Goal: Task Accomplishment & Management: Manage account settings

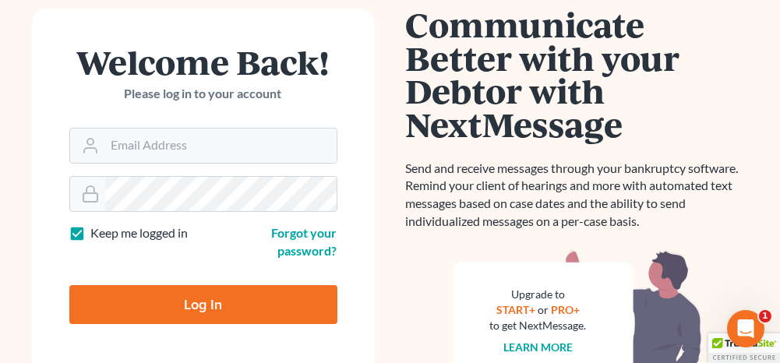
scroll to position [156, 0]
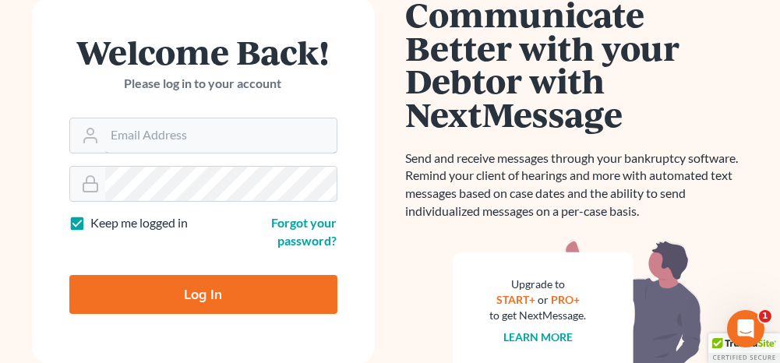
type input "[PERSON_NAME][EMAIL_ADDRESS][DOMAIN_NAME]"
click at [229, 287] on input "Log In" at bounding box center [203, 294] width 268 height 39
type input "Thinking..."
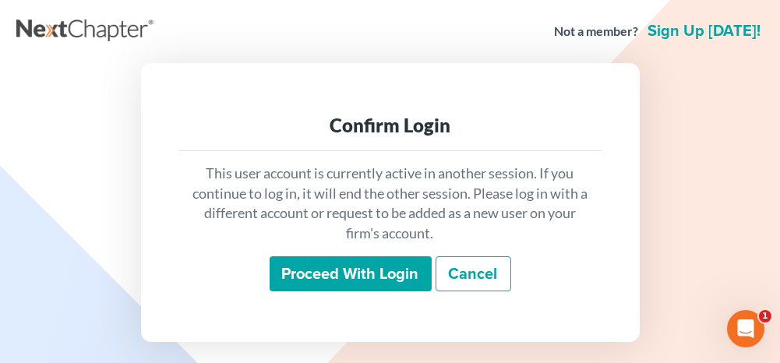
click at [336, 261] on input "Proceed with login" at bounding box center [351, 274] width 162 height 36
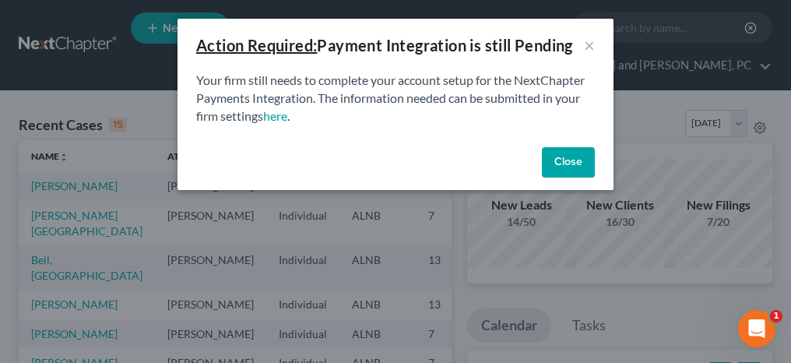
click at [584, 164] on button "Close" at bounding box center [568, 162] width 53 height 31
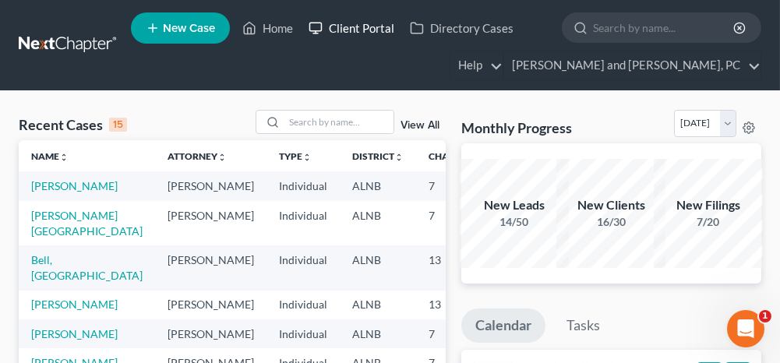
click at [352, 27] on link "Client Portal" at bounding box center [351, 28] width 101 height 28
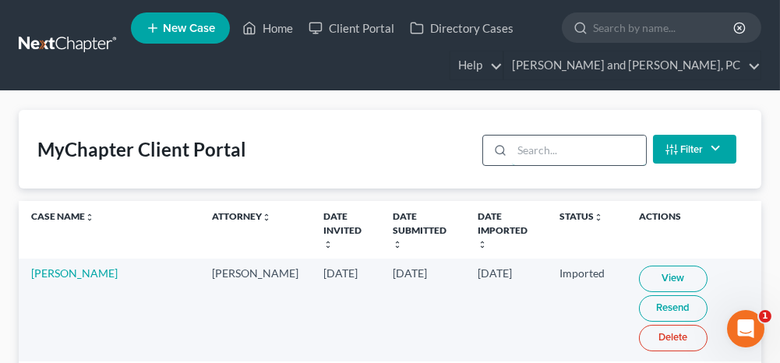
click at [578, 144] on input "search" at bounding box center [578, 151] width 133 height 30
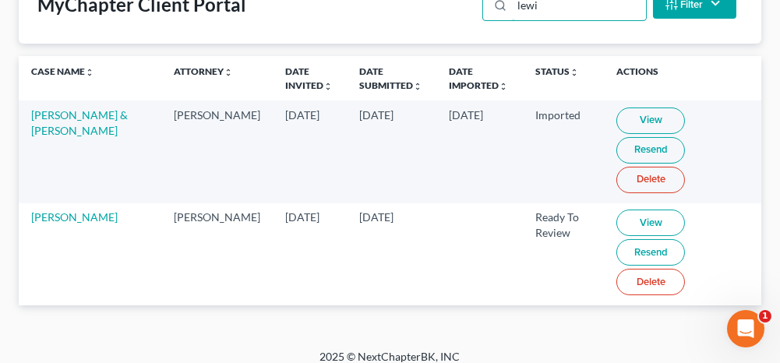
scroll to position [153, 0]
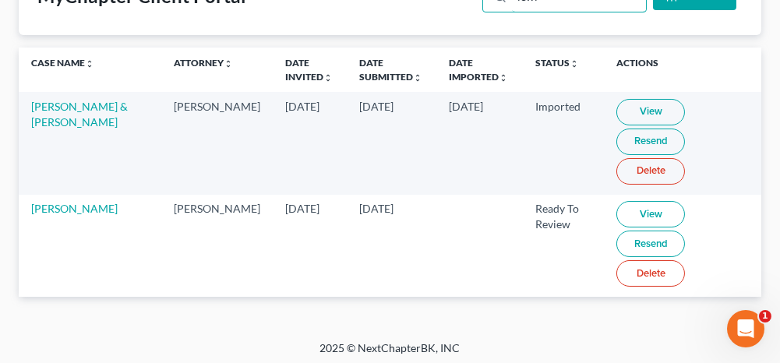
type input "lewi"
click at [616, 210] on link "View" at bounding box center [650, 214] width 69 height 26
click at [58, 205] on link "[PERSON_NAME]" at bounding box center [74, 208] width 86 height 13
click at [60, 206] on link "[PERSON_NAME]" at bounding box center [74, 208] width 86 height 13
click at [57, 206] on link "[PERSON_NAME]" at bounding box center [74, 208] width 86 height 13
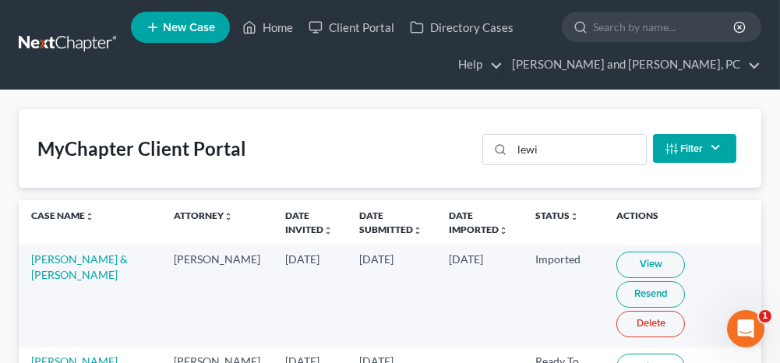
scroll to position [0, 0]
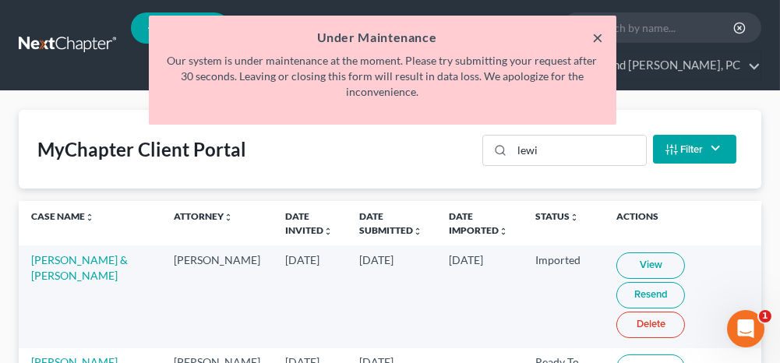
click at [599, 37] on button "×" at bounding box center [598, 37] width 11 height 19
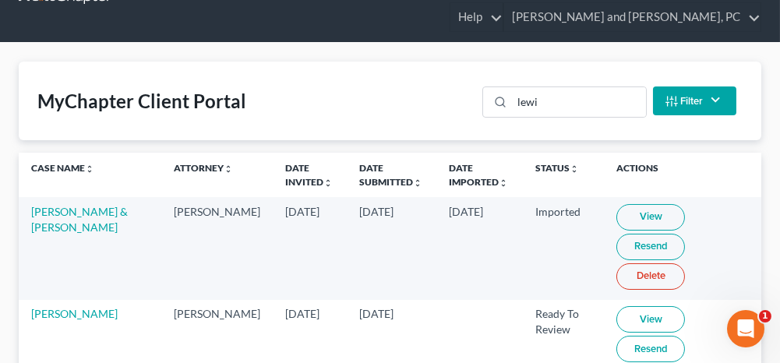
scroll to position [78, 0]
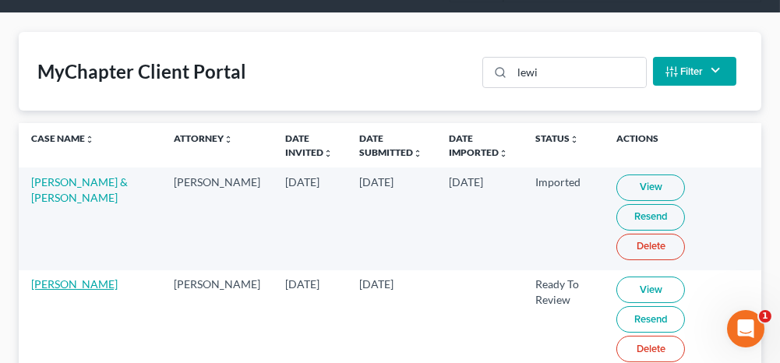
click at [69, 280] on link "[PERSON_NAME]" at bounding box center [74, 283] width 86 height 13
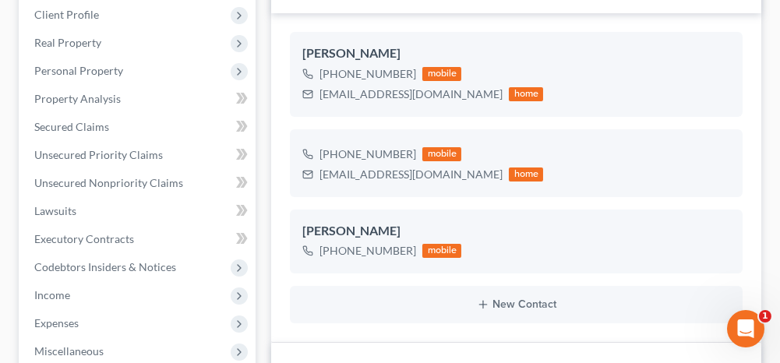
scroll to position [312, 0]
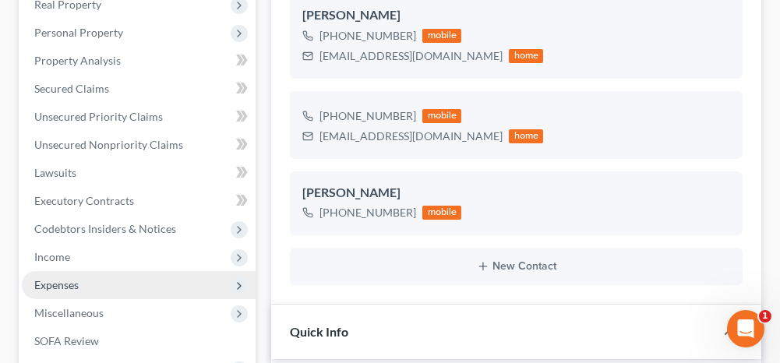
click at [55, 288] on span "Expenses" at bounding box center [56, 284] width 44 height 13
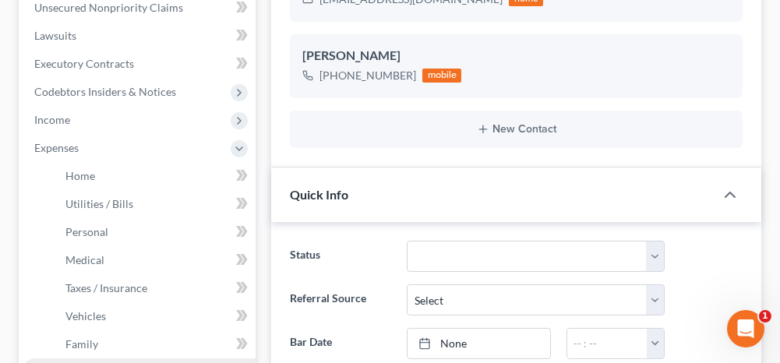
scroll to position [545, 0]
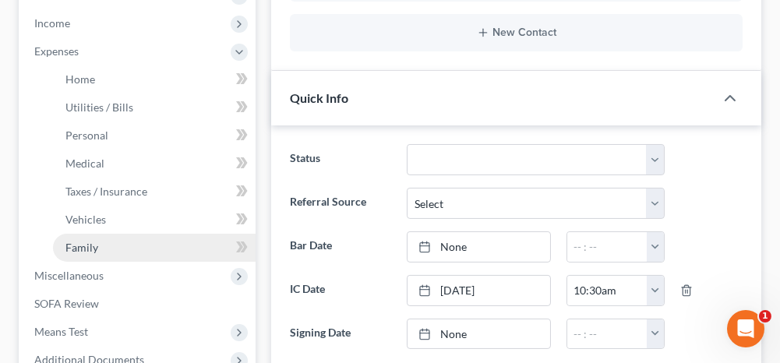
click at [83, 248] on span "Family" at bounding box center [81, 247] width 33 height 13
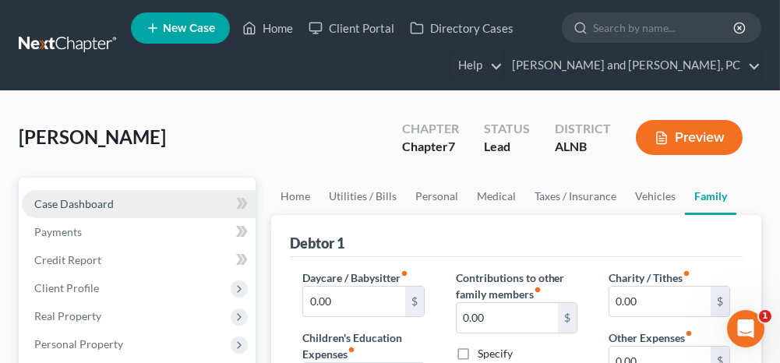
click at [165, 199] on link "Case Dashboard" at bounding box center [139, 204] width 234 height 28
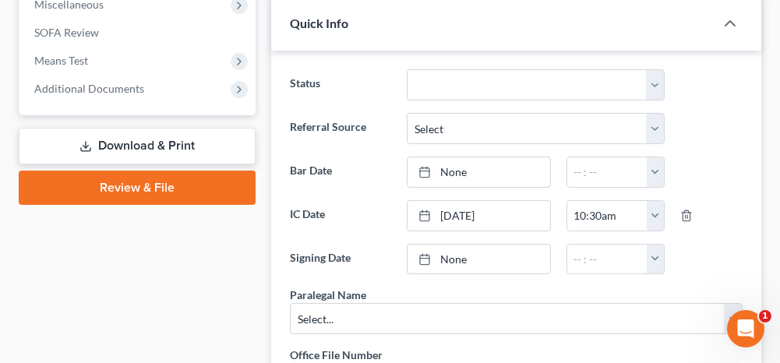
scroll to position [623, 0]
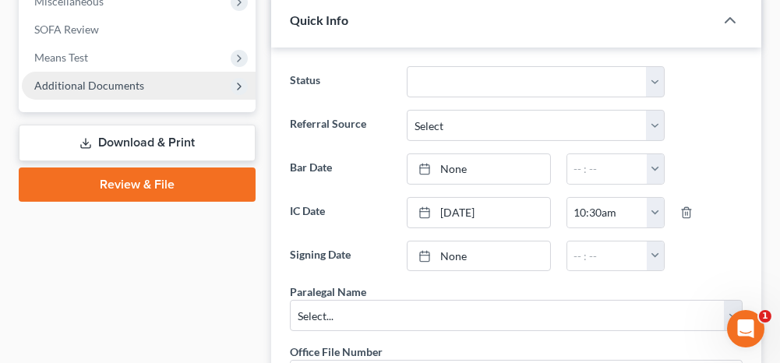
click at [129, 83] on span "Additional Documents" at bounding box center [89, 85] width 110 height 13
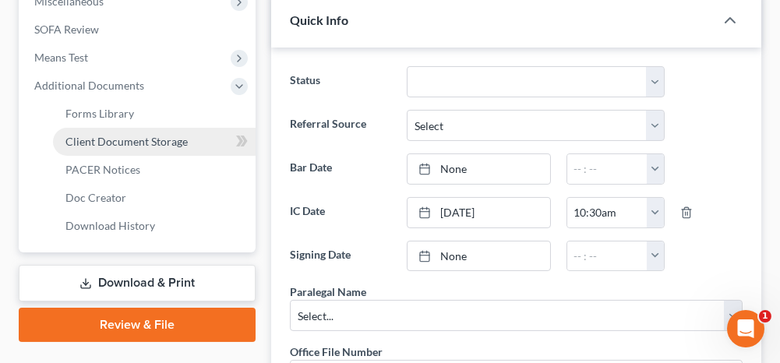
click at [119, 136] on span "Client Document Storage" at bounding box center [126, 141] width 122 height 13
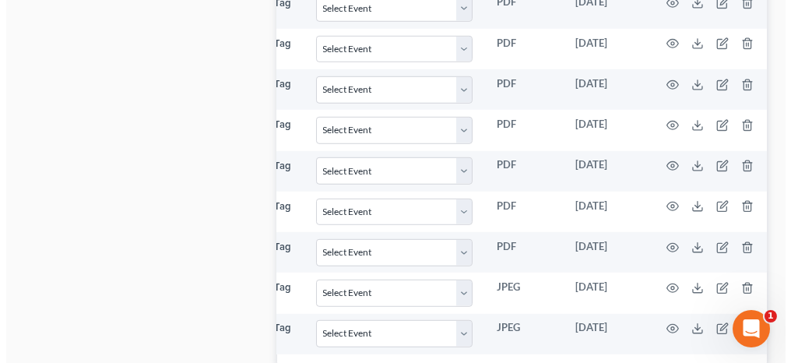
scroll to position [0, 264]
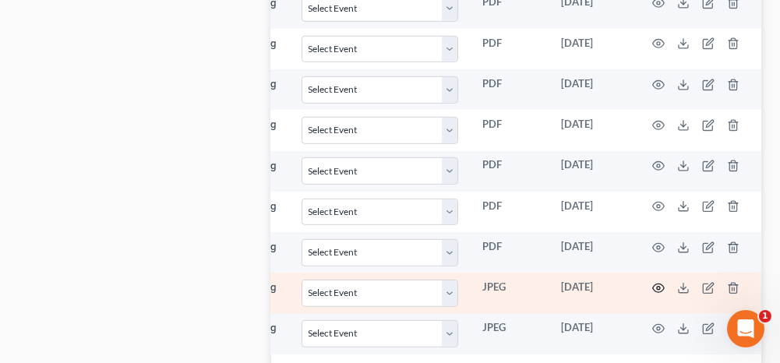
click at [658, 282] on icon "button" at bounding box center [658, 288] width 12 height 12
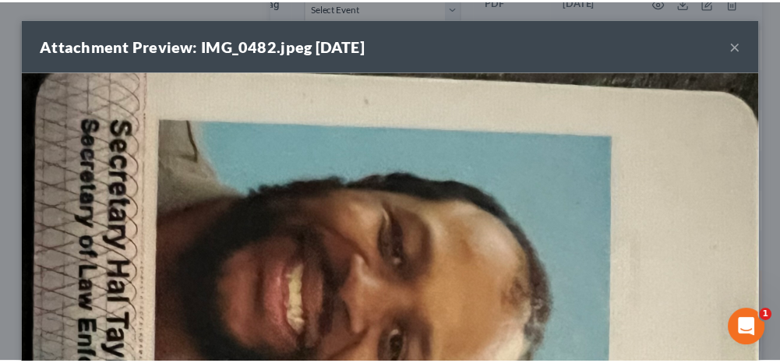
scroll to position [0, 256]
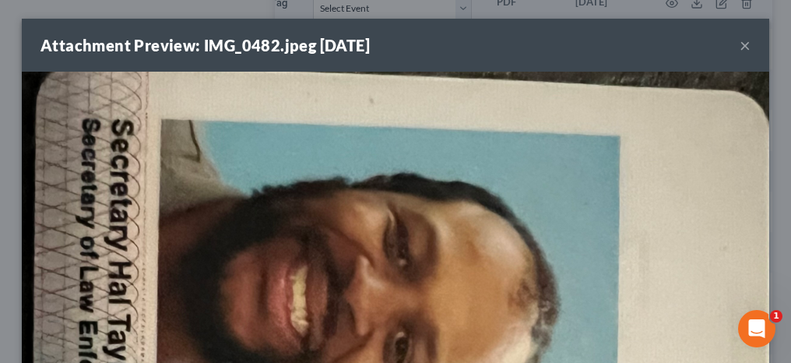
click at [740, 44] on button "×" at bounding box center [745, 45] width 11 height 19
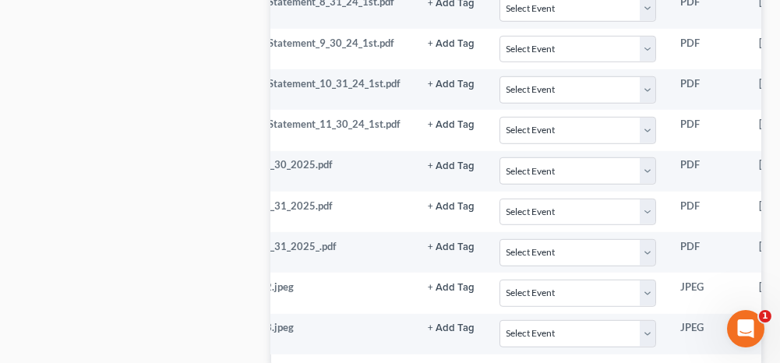
scroll to position [0, 0]
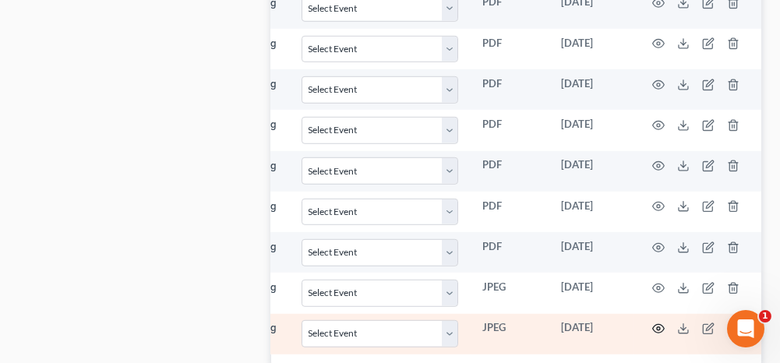
click at [657, 327] on circle "button" at bounding box center [658, 328] width 3 height 3
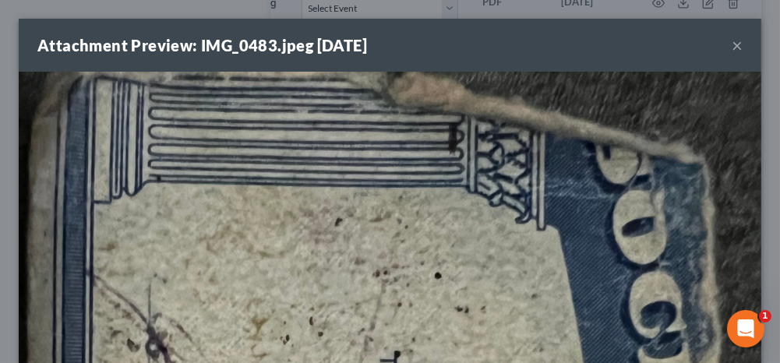
scroll to position [0, 256]
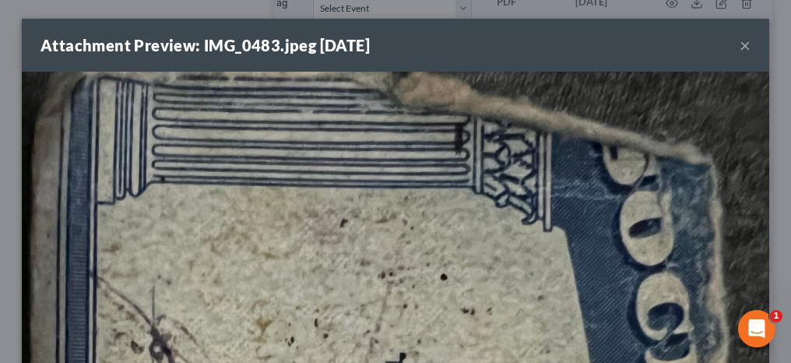
click at [740, 44] on button "×" at bounding box center [745, 45] width 11 height 19
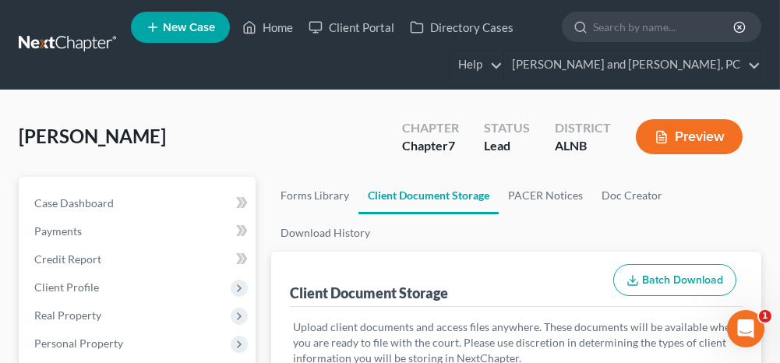
scroll to position [0, 0]
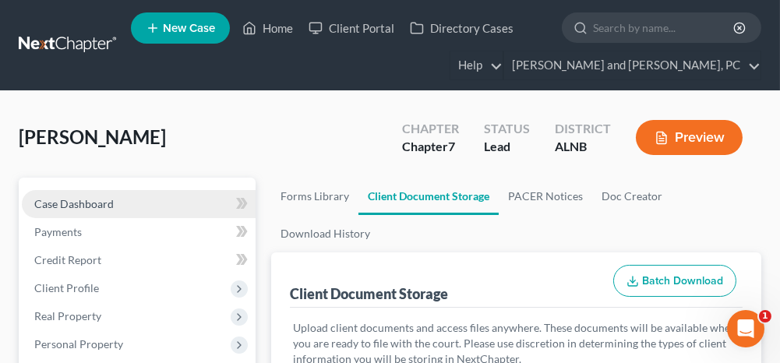
click at [145, 203] on link "Case Dashboard" at bounding box center [139, 204] width 234 height 28
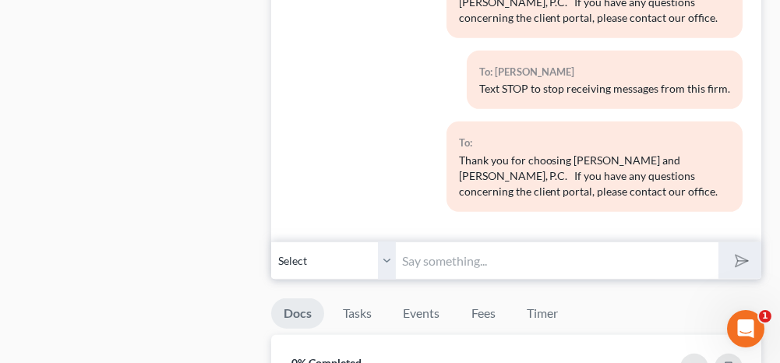
scroll to position [1869, 0]
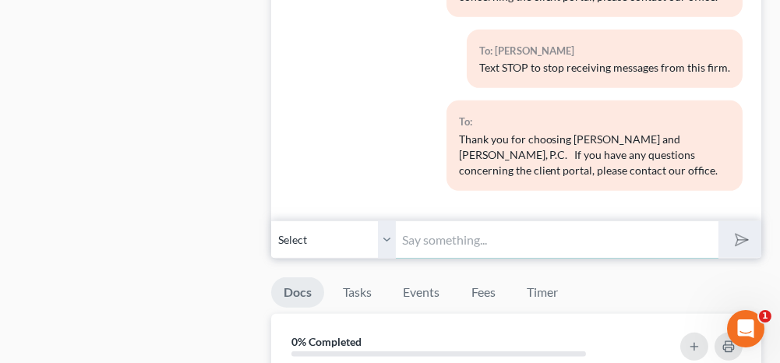
click at [431, 229] on input "text" at bounding box center [557, 239] width 322 height 38
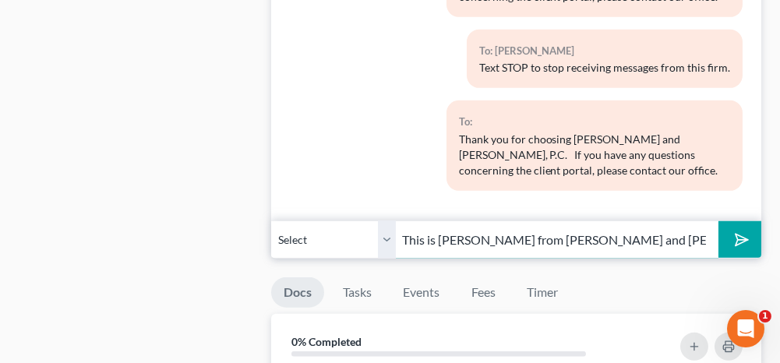
click at [613, 227] on input "This is [PERSON_NAME] from [PERSON_NAME] and [PERSON_NAME]. Please let me know …" at bounding box center [557, 239] width 322 height 38
type input "This is [PERSON_NAME] from [PERSON_NAME] and [PERSON_NAME]. You can bring that …"
click at [383, 230] on select "Select [PHONE_NUMBER] - [PERSON_NAME] [PHONE_NUMBER] [PHONE_NUMBER] - [PERSON_N…" at bounding box center [333, 239] width 125 height 38
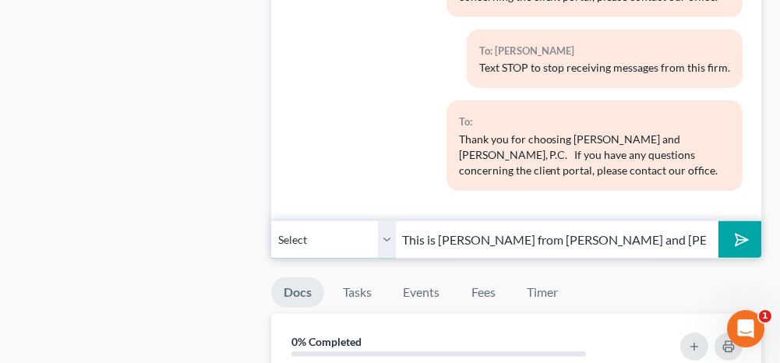
click at [271, 220] on select "Select [PHONE_NUMBER] - [PERSON_NAME] [PHONE_NUMBER] [PHONE_NUMBER] - [PERSON_N…" at bounding box center [333, 239] width 125 height 38
click at [748, 227] on button "submit" at bounding box center [739, 239] width 43 height 37
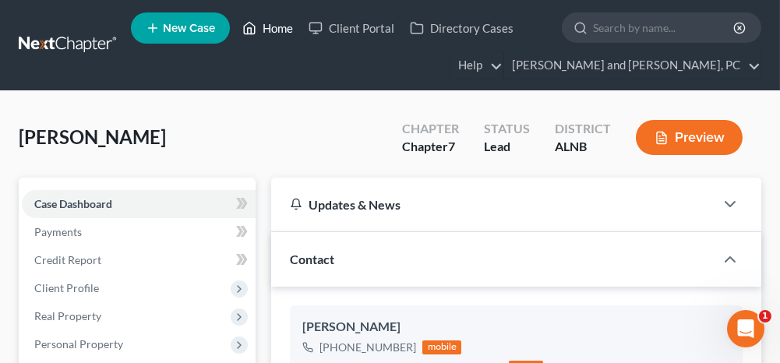
drag, startPoint x: 284, startPoint y: 30, endPoint x: 286, endPoint y: 38, distance: 8.9
click at [284, 30] on link "Home" at bounding box center [267, 28] width 66 height 28
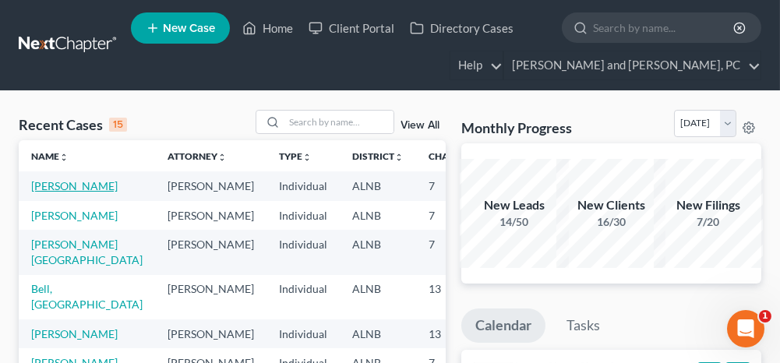
click at [76, 186] on link "[PERSON_NAME]" at bounding box center [74, 185] width 86 height 13
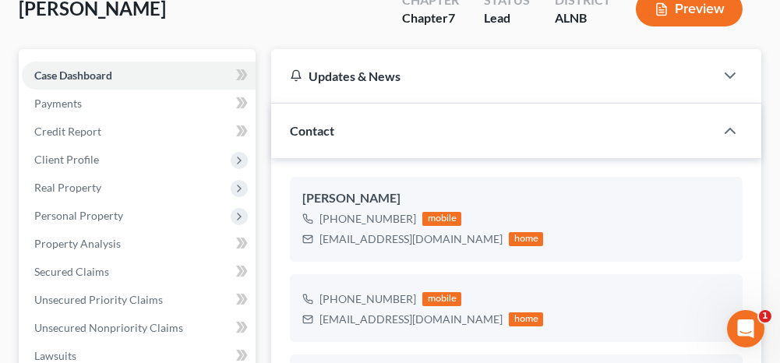
scroll to position [156, 0]
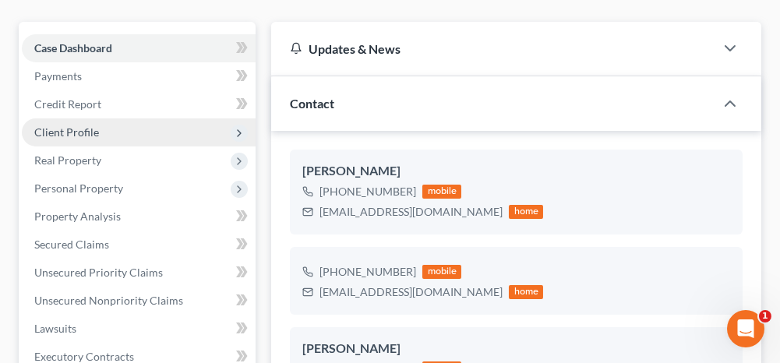
click at [104, 128] on span "Client Profile" at bounding box center [139, 132] width 234 height 28
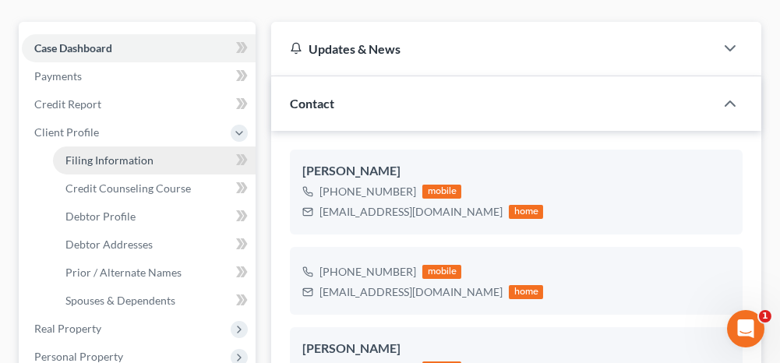
click at [104, 164] on span "Filing Information" at bounding box center [109, 159] width 88 height 13
select select "1"
select select "0"
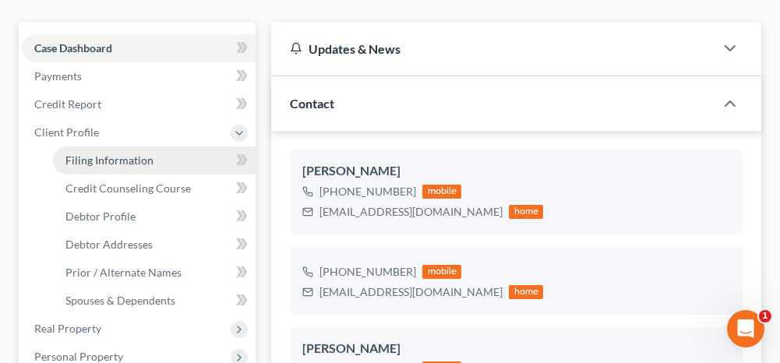
select select "0"
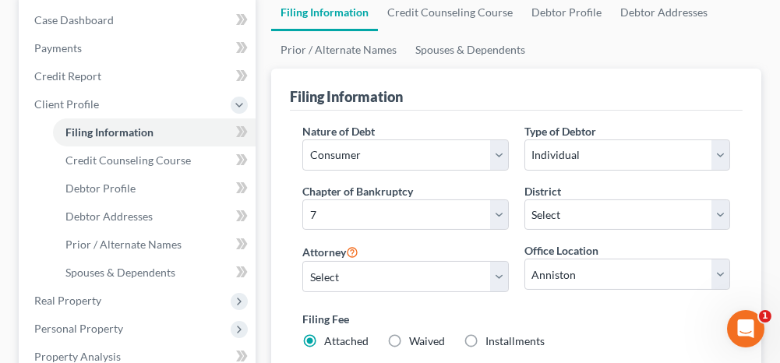
scroll to position [156, 0]
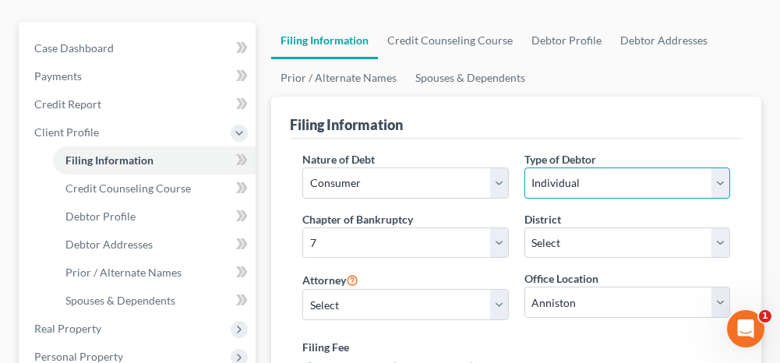
click at [559, 178] on select "Select Individual Joint" at bounding box center [627, 182] width 206 height 31
select select "1"
click at [524, 167] on select "Select Individual Joint" at bounding box center [627, 182] width 206 height 31
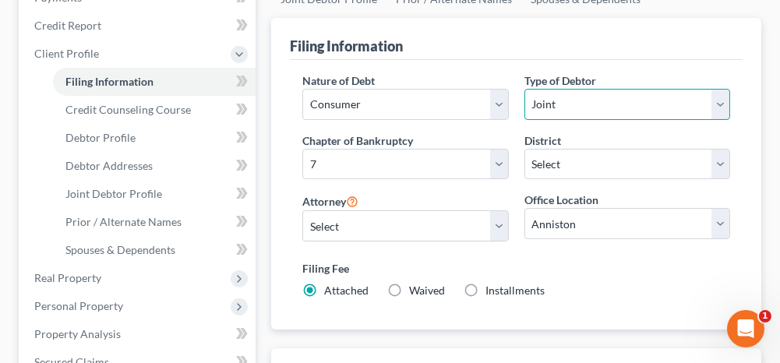
scroll to position [312, 0]
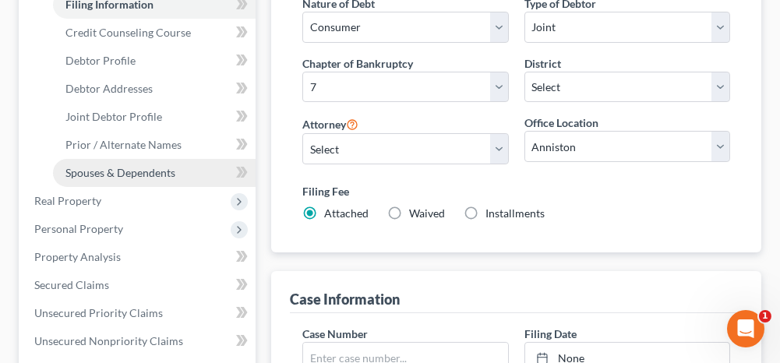
click at [142, 171] on span "Spouses & Dependents" at bounding box center [120, 172] width 110 height 13
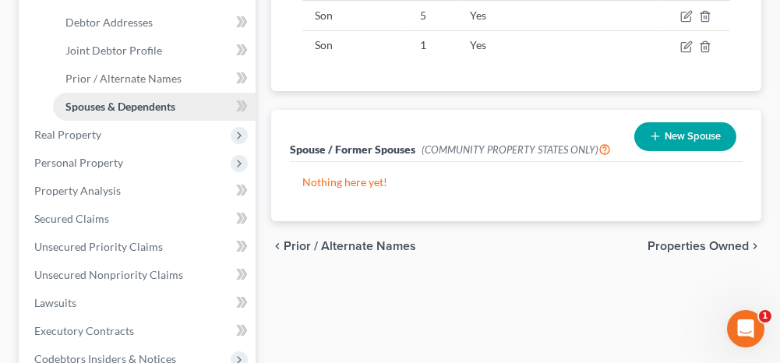
scroll to position [389, 0]
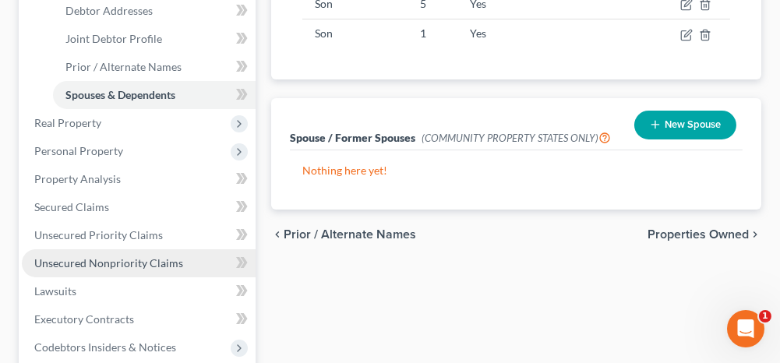
click at [167, 267] on span "Unsecured Nonpriority Claims" at bounding box center [108, 262] width 149 height 13
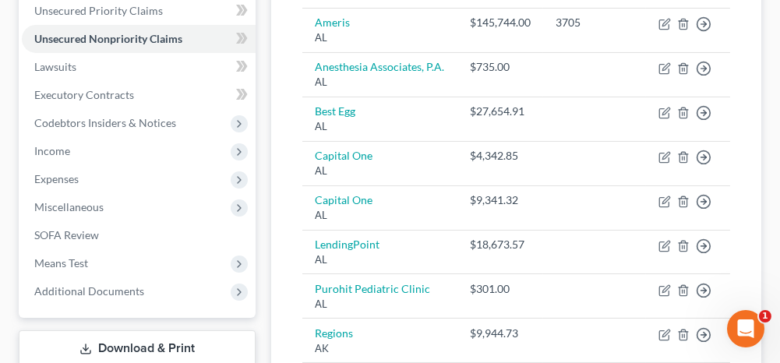
scroll to position [389, 0]
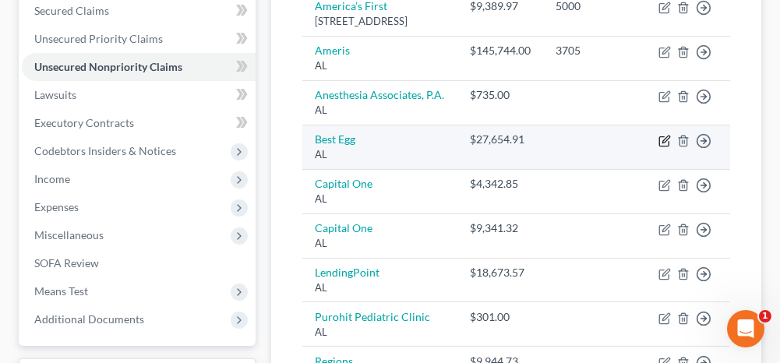
click at [662, 143] on icon "button" at bounding box center [665, 139] width 7 height 7
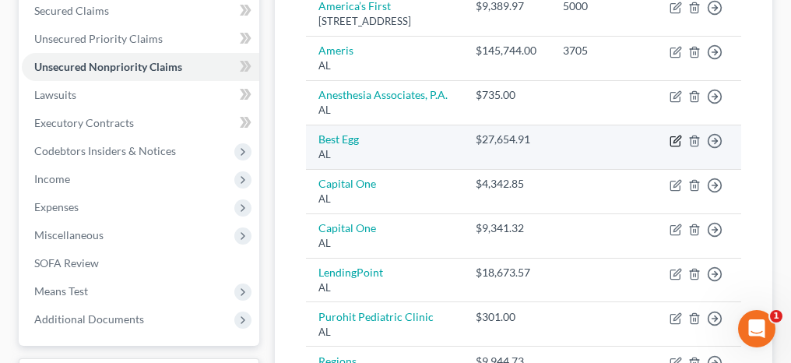
select select "0"
select select "10"
select select "0"
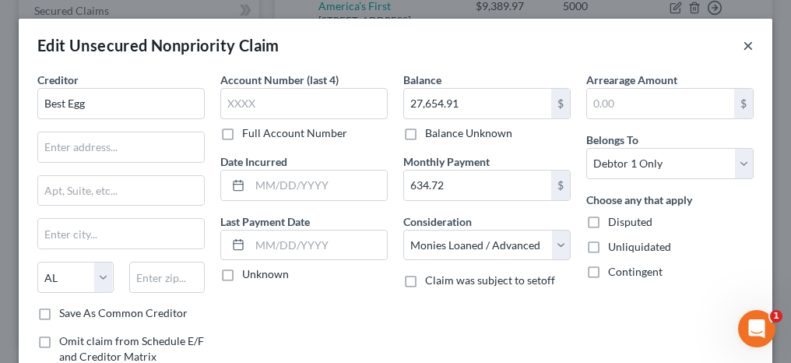
click at [743, 44] on button "×" at bounding box center [748, 45] width 11 height 19
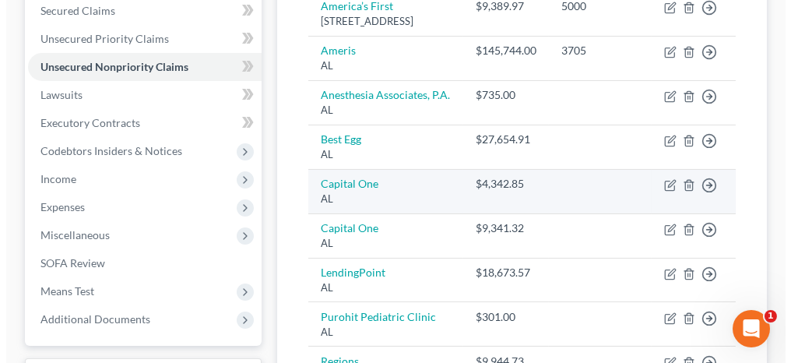
scroll to position [467, 0]
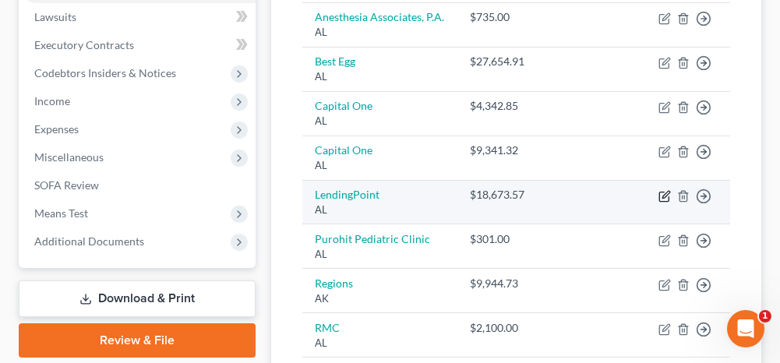
click at [664, 203] on icon "button" at bounding box center [664, 196] width 12 height 12
select select "0"
select select "2"
select select "0"
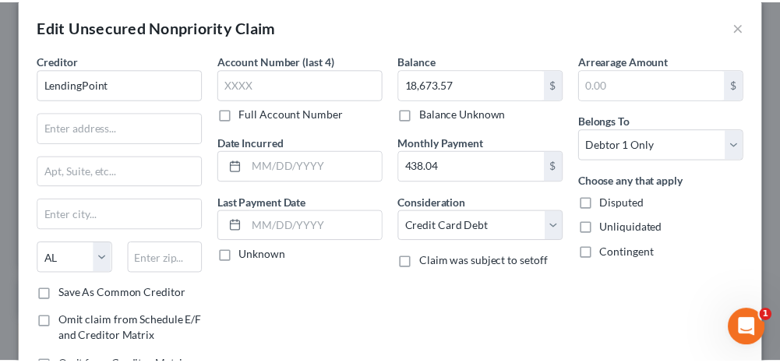
scroll to position [0, 0]
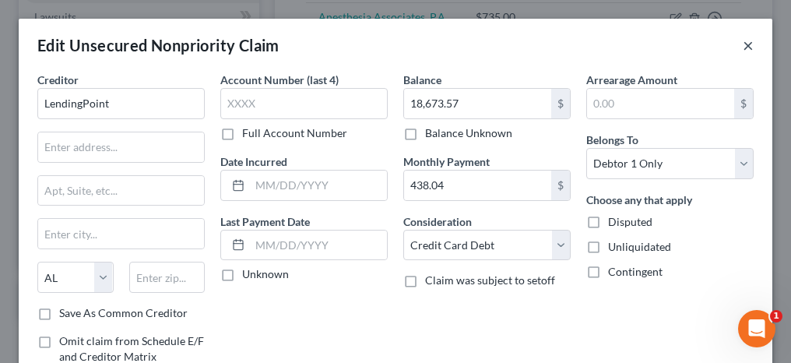
click at [743, 45] on button "×" at bounding box center [748, 45] width 11 height 19
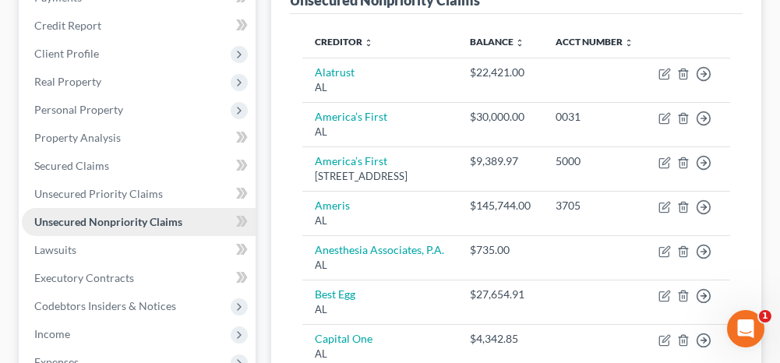
scroll to position [234, 0]
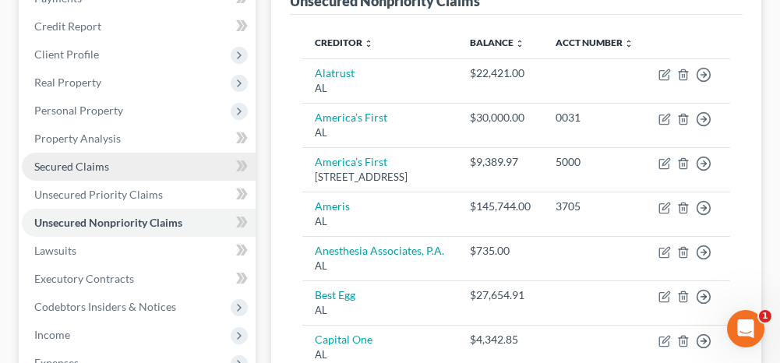
click at [82, 165] on span "Secured Claims" at bounding box center [71, 166] width 75 height 13
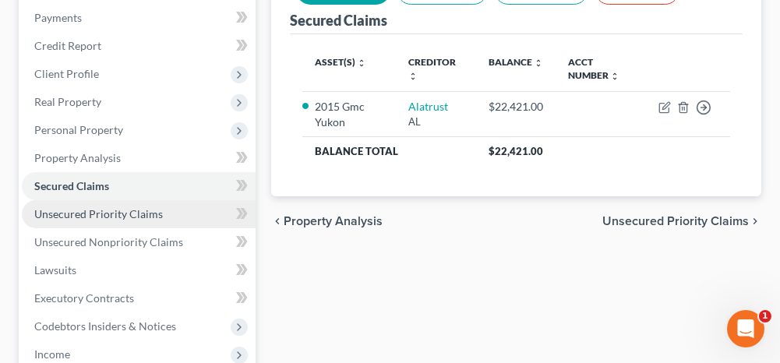
scroll to position [234, 0]
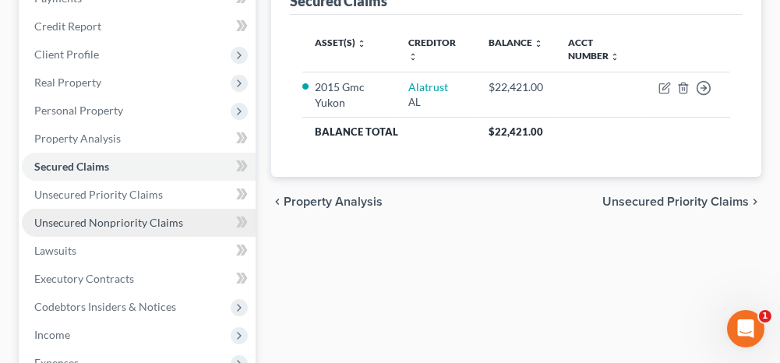
click at [113, 220] on span "Unsecured Nonpriority Claims" at bounding box center [108, 222] width 149 height 13
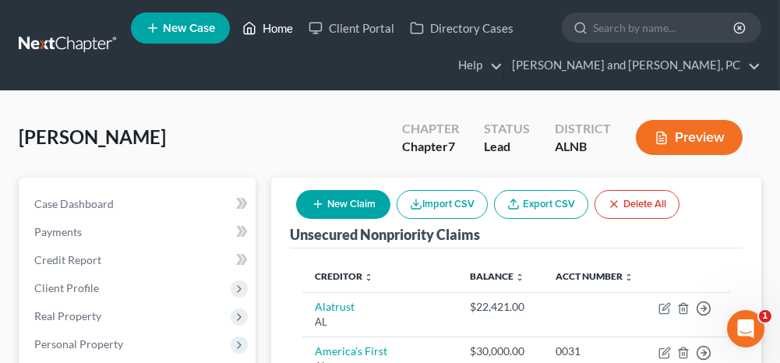
click at [286, 27] on link "Home" at bounding box center [267, 28] width 66 height 28
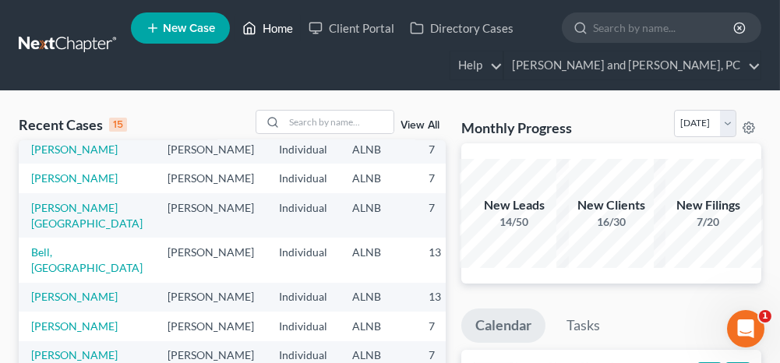
scroll to position [399, 0]
click at [48, 348] on link "[PERSON_NAME]" at bounding box center [74, 354] width 86 height 13
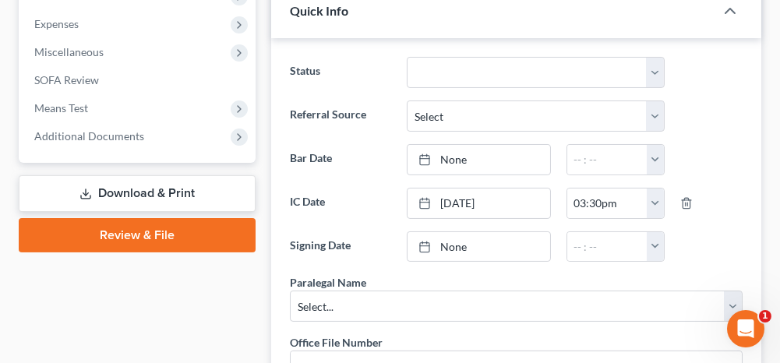
scroll to position [545, 0]
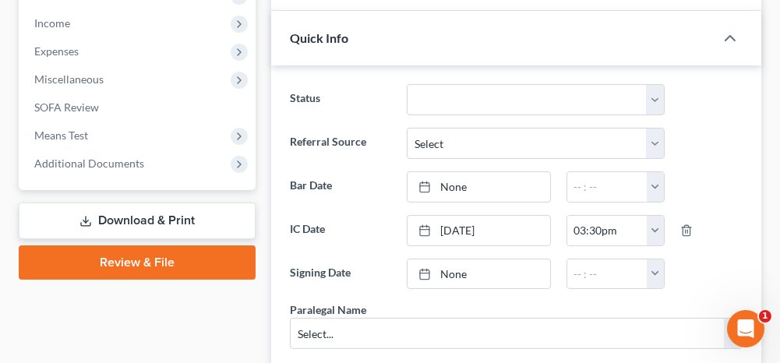
click at [153, 215] on link "Download & Print" at bounding box center [137, 221] width 237 height 37
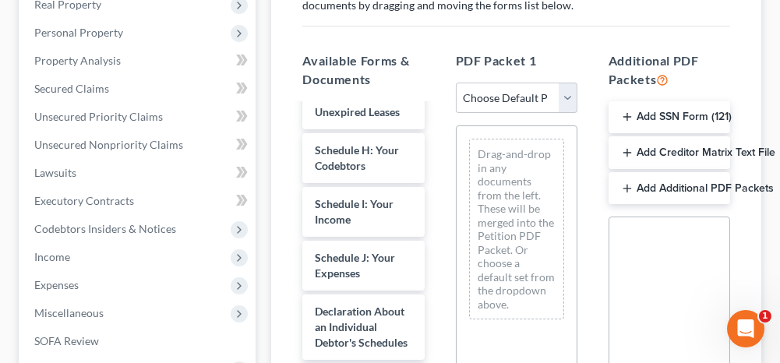
scroll to position [623, 0]
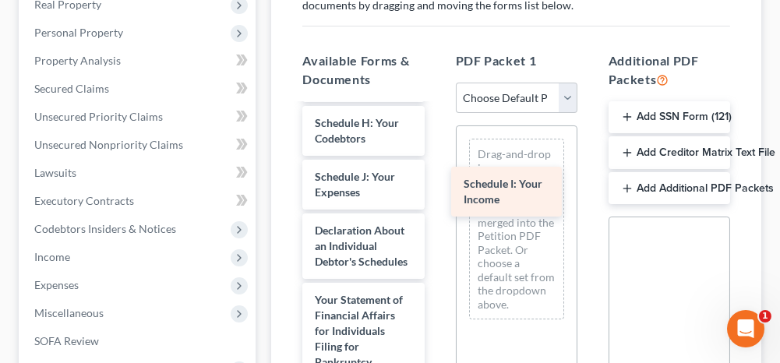
drag, startPoint x: 385, startPoint y: 224, endPoint x: 534, endPoint y: 203, distance: 150.4
click at [436, 203] on div "Schedule I: Your Income payrecords-pdf CCC-pdf Voluntary Petition for Individua…" at bounding box center [363, 154] width 146 height 1344
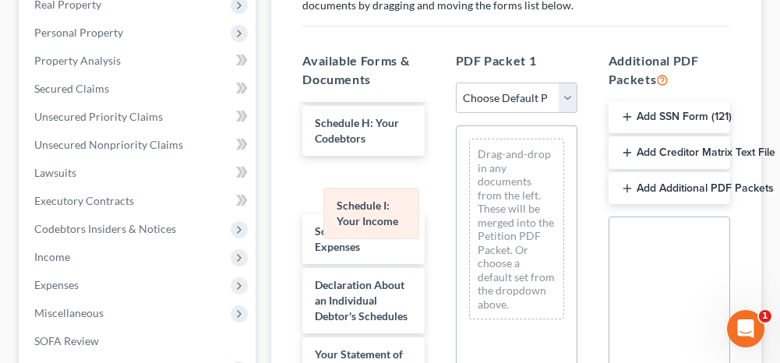
drag, startPoint x: 518, startPoint y: 152, endPoint x: 365, endPoint y: 209, distance: 162.9
click at [456, 209] on div "Schedule I: Your Income Schedule I: Your Income Drag-and-drop in any documents …" at bounding box center [516, 229] width 120 height 206
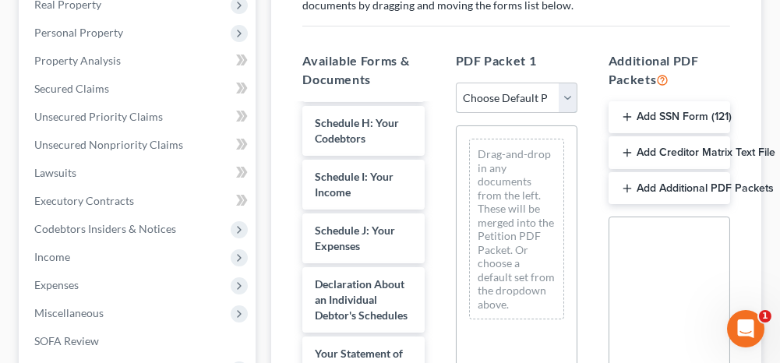
click at [492, 96] on select "Choose Default Petition PDF Packet Complete Bankruptcy Petition (all forms and …" at bounding box center [517, 98] width 122 height 31
select select "2"
click at [456, 83] on select "Choose Default Petition PDF Packet Complete Bankruptcy Petition (all forms and …" at bounding box center [517, 98] width 122 height 31
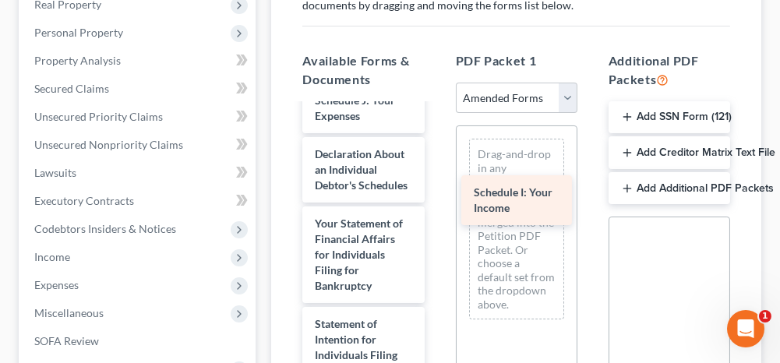
drag, startPoint x: 380, startPoint y: 134, endPoint x: 539, endPoint y: 211, distance: 176.6
click at [436, 211] on div "Schedule I: Your Income Voluntary Petition for Individuals Filing for Bankruptc…" at bounding box center [363, 116] width 146 height 1268
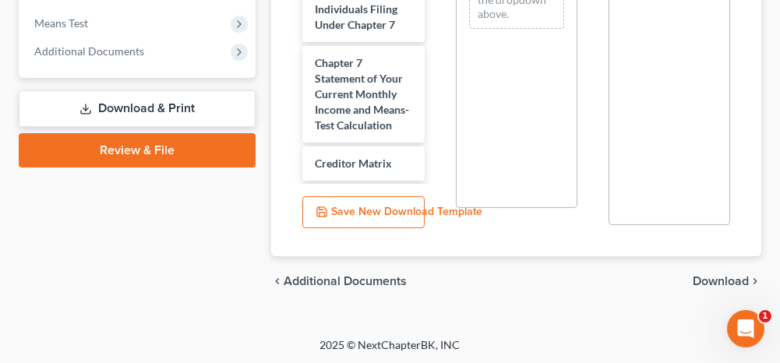
click at [714, 280] on span "Download" at bounding box center [720, 281] width 56 height 12
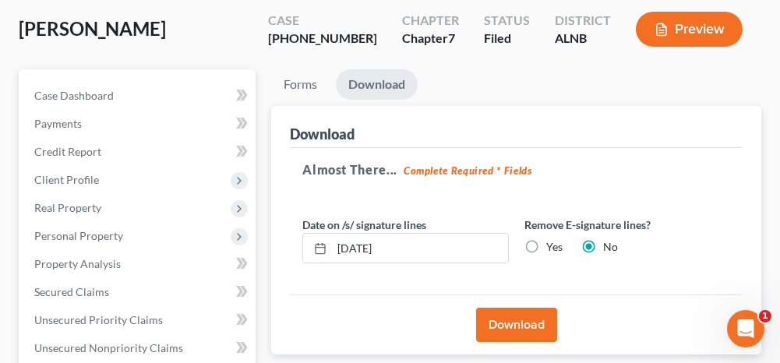
scroll to position [129, 0]
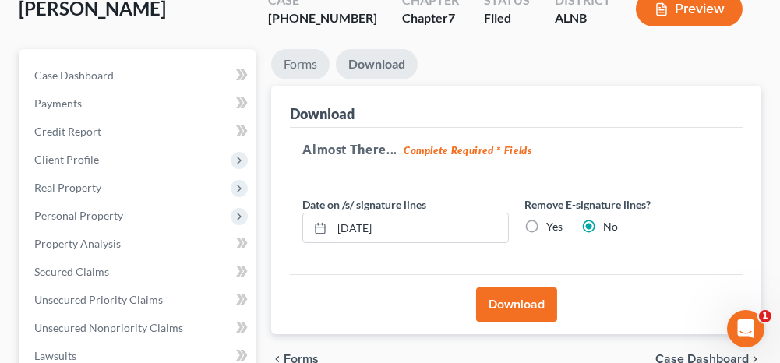
click at [302, 65] on link "Forms" at bounding box center [300, 64] width 58 height 30
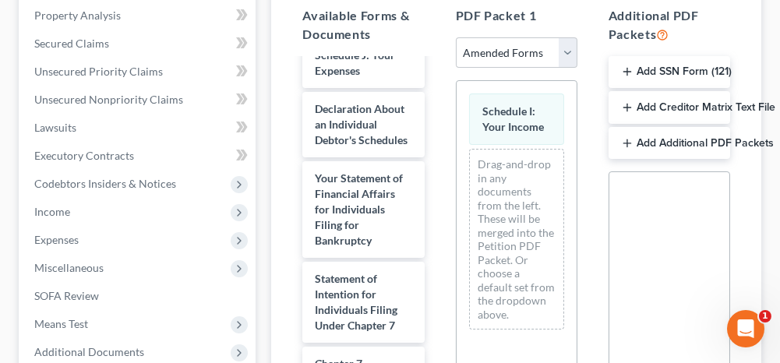
scroll to position [346, 0]
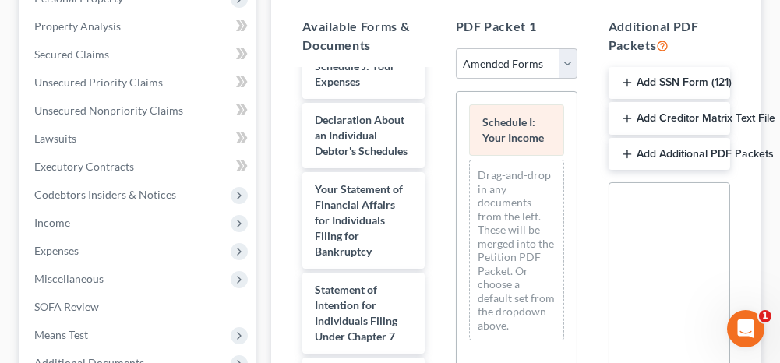
click at [502, 118] on span "Schedule I: Your Income" at bounding box center [513, 129] width 62 height 29
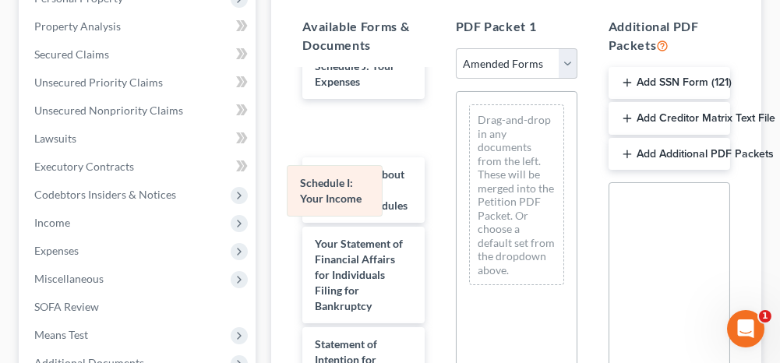
drag, startPoint x: 516, startPoint y: 120, endPoint x: 334, endPoint y: 185, distance: 192.7
click at [456, 185] on div "Schedule I: Your Income Schedule I: Your Income Drag-and-drop in any documents …" at bounding box center [516, 195] width 120 height 206
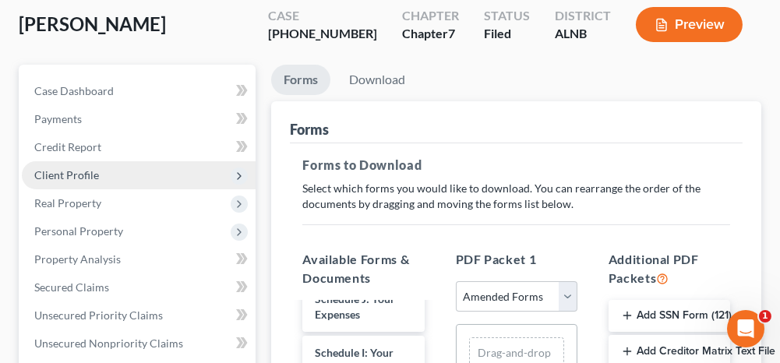
scroll to position [112, 0]
click at [85, 169] on span "Client Profile" at bounding box center [66, 175] width 65 height 13
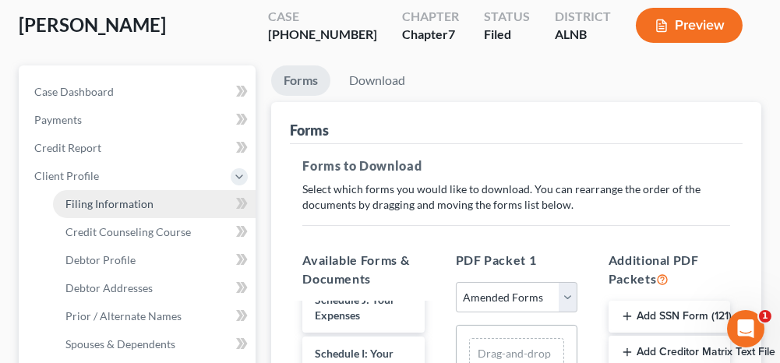
click at [82, 197] on span "Filing Information" at bounding box center [109, 203] width 88 height 13
select select "1"
select select "0"
select select "1"
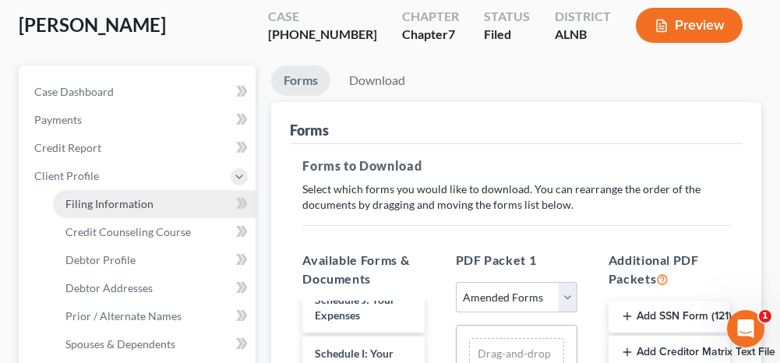
select select "1"
select select "0"
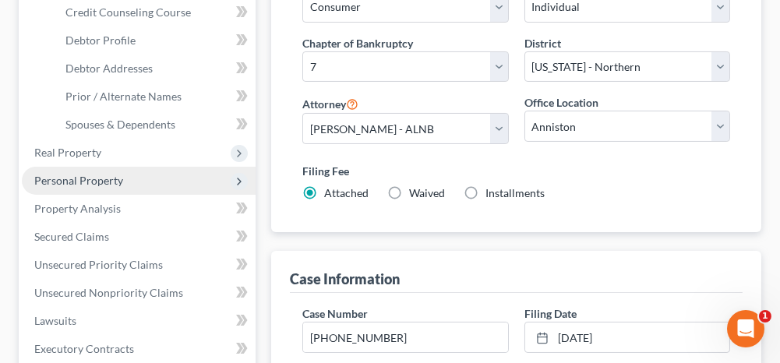
scroll to position [312, 0]
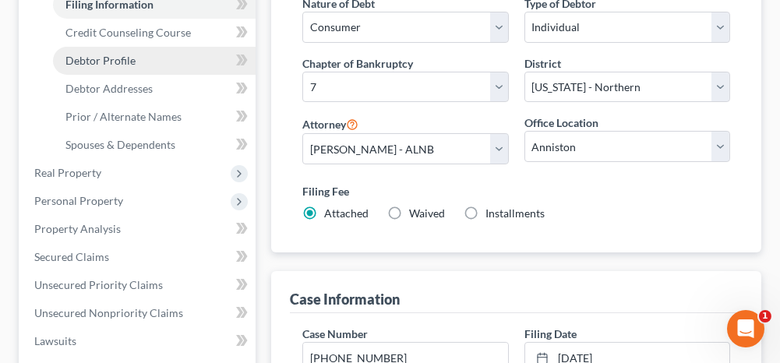
click at [85, 58] on span "Debtor Profile" at bounding box center [100, 60] width 70 height 13
select select "4"
select select "0"
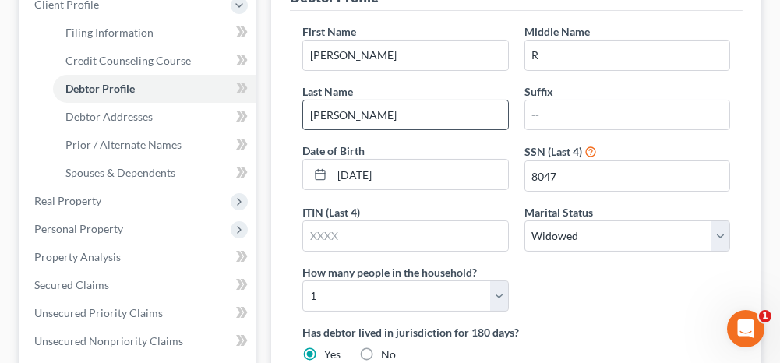
radio input "true"
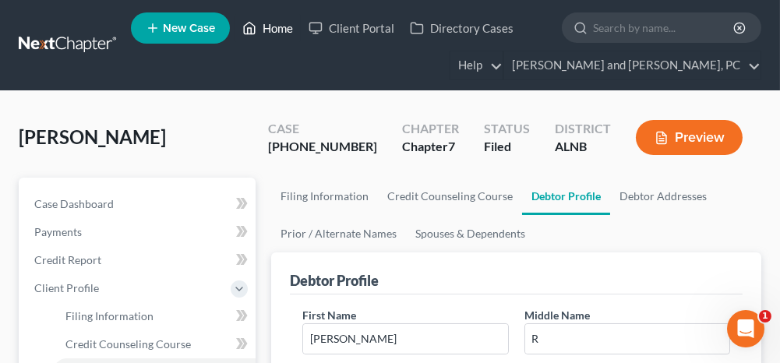
click at [279, 30] on link "Home" at bounding box center [267, 28] width 66 height 28
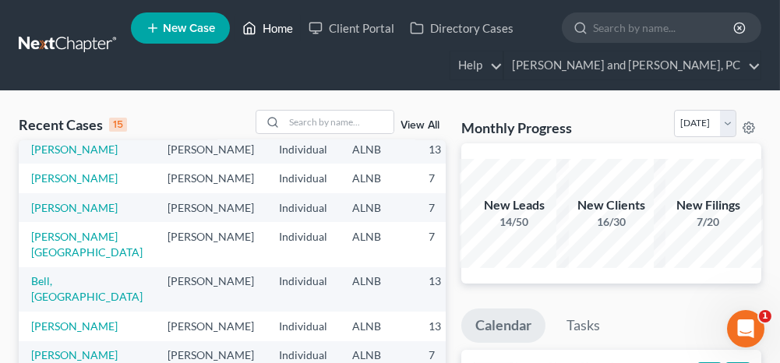
scroll to position [399, 0]
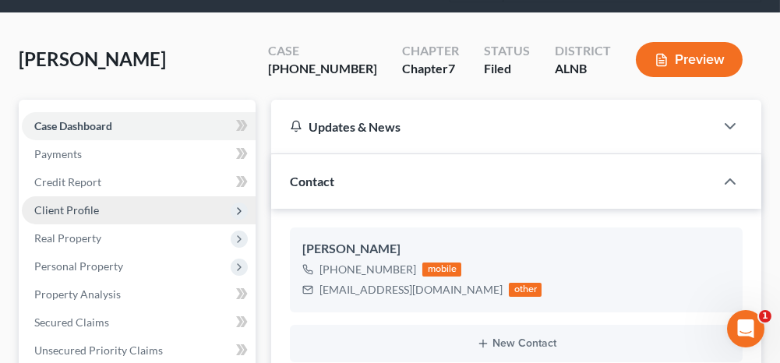
scroll to position [1051, 0]
click at [81, 203] on span "Client Profile" at bounding box center [66, 209] width 65 height 13
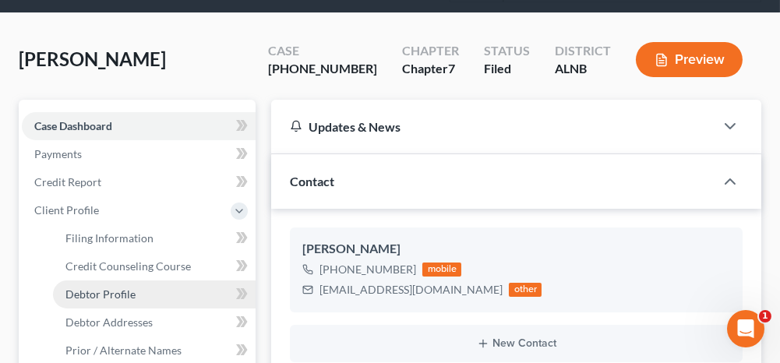
click at [118, 294] on span "Debtor Profile" at bounding box center [100, 293] width 70 height 13
select select "0"
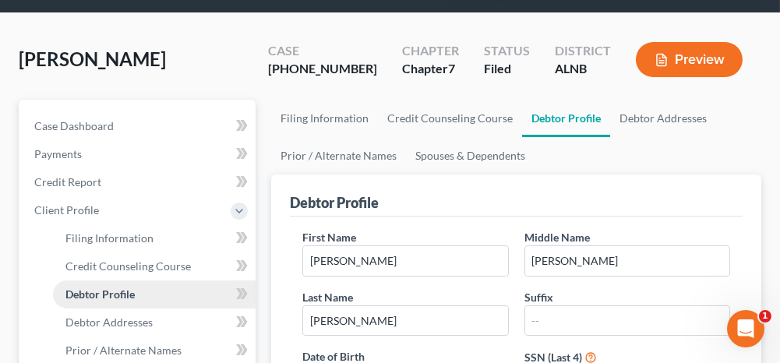
radio input "true"
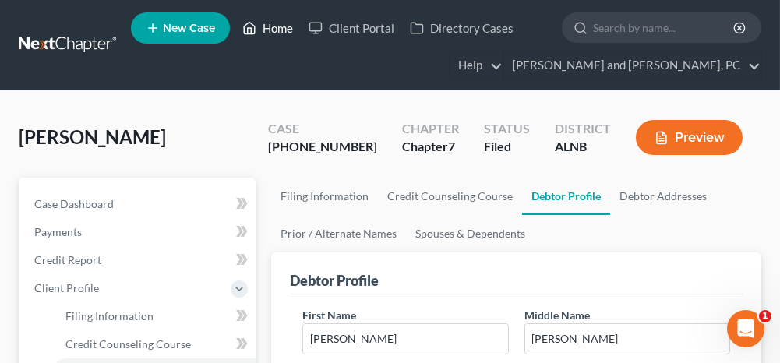
click at [278, 31] on link "Home" at bounding box center [267, 28] width 66 height 28
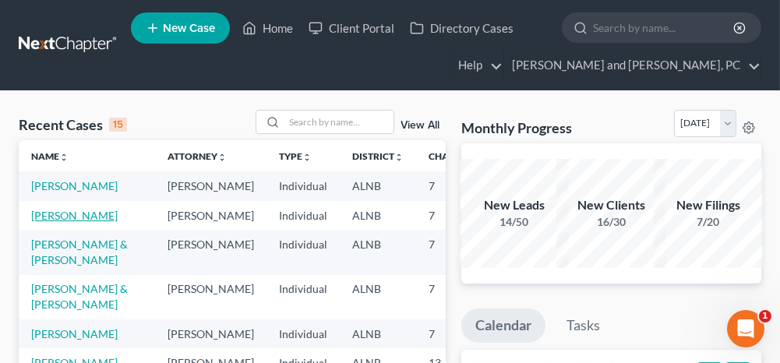
click at [55, 222] on link "[PERSON_NAME]" at bounding box center [74, 215] width 86 height 13
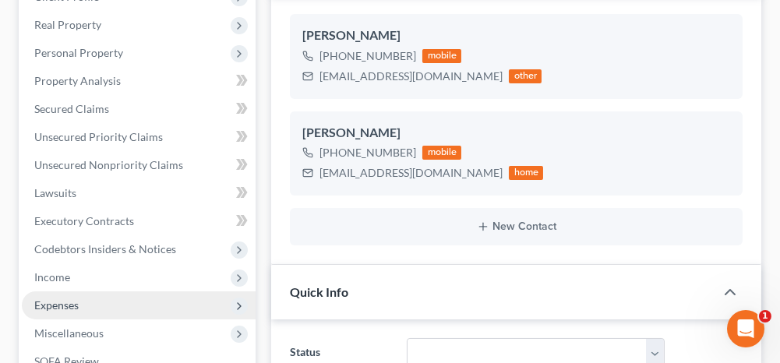
scroll to position [312, 0]
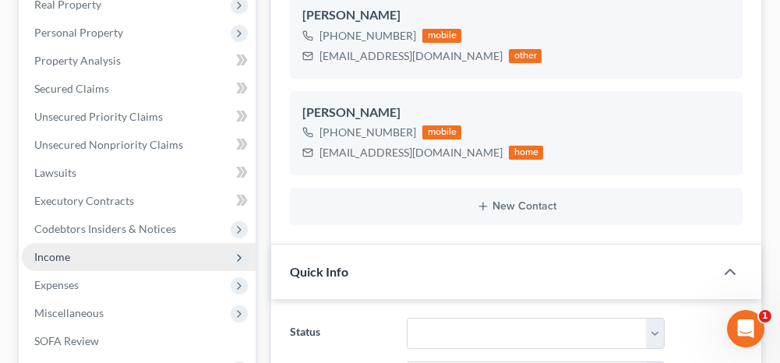
click at [77, 248] on span "Income" at bounding box center [139, 257] width 234 height 28
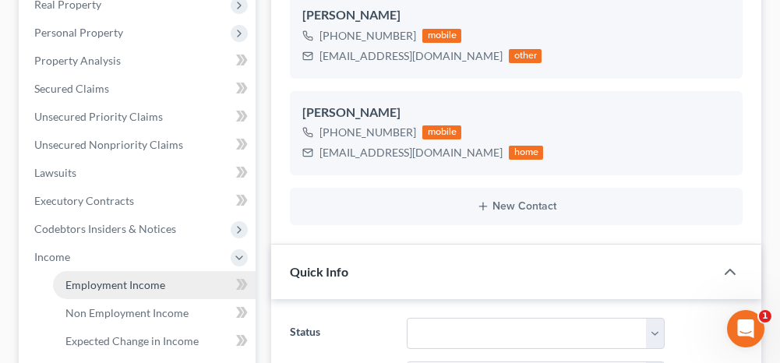
click at [107, 278] on span "Employment Income" at bounding box center [115, 284] width 100 height 13
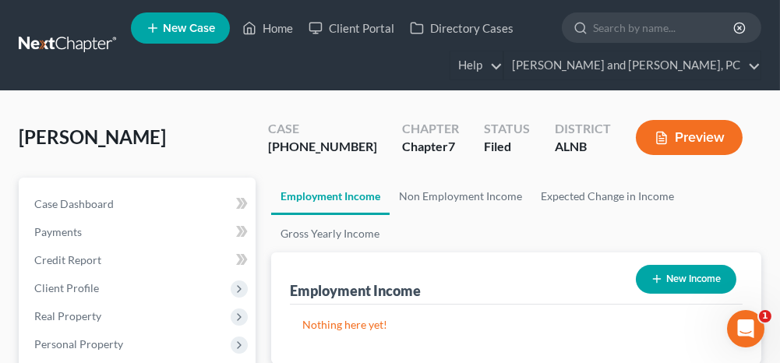
click at [698, 146] on button "Preview" at bounding box center [689, 137] width 107 height 35
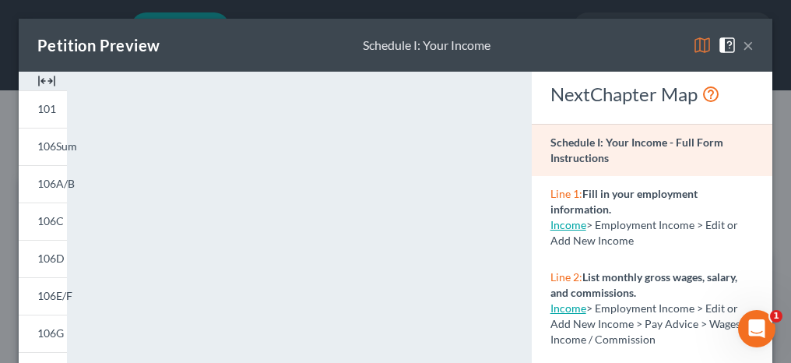
drag, startPoint x: 380, startPoint y: 241, endPoint x: 518, endPoint y: 167, distance: 156.1
click at [743, 46] on button "×" at bounding box center [748, 45] width 11 height 19
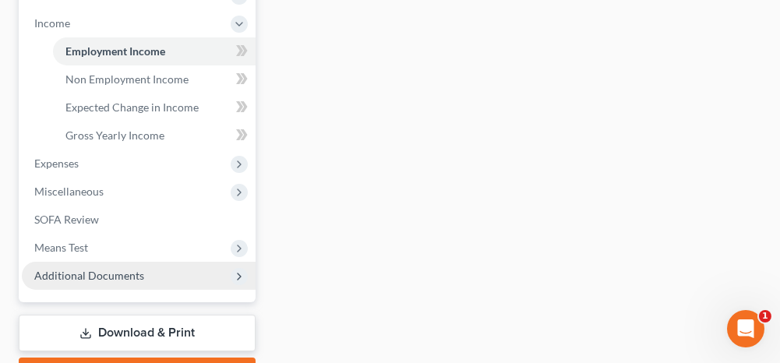
scroll to position [623, 0]
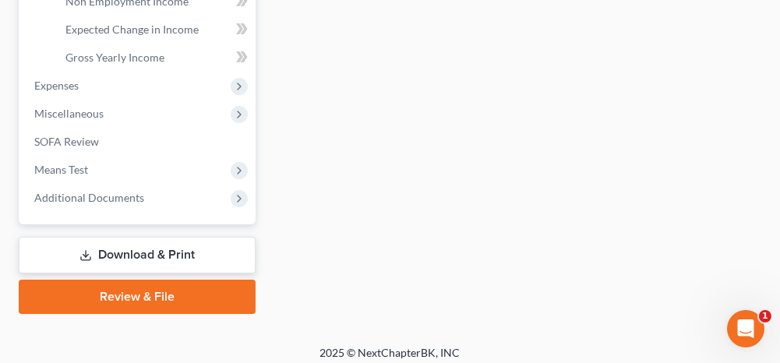
click at [150, 242] on link "Download & Print" at bounding box center [137, 255] width 237 height 37
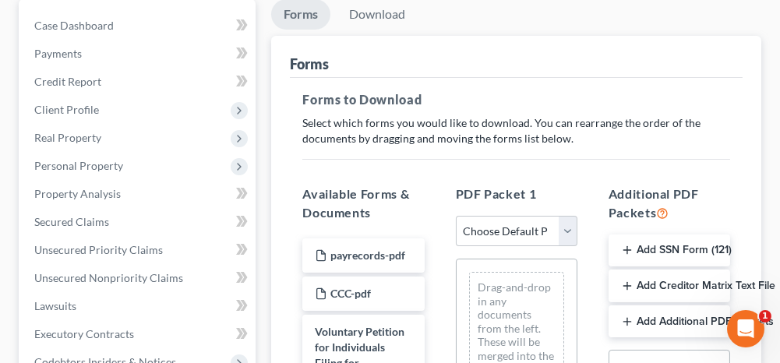
scroll to position [234, 0]
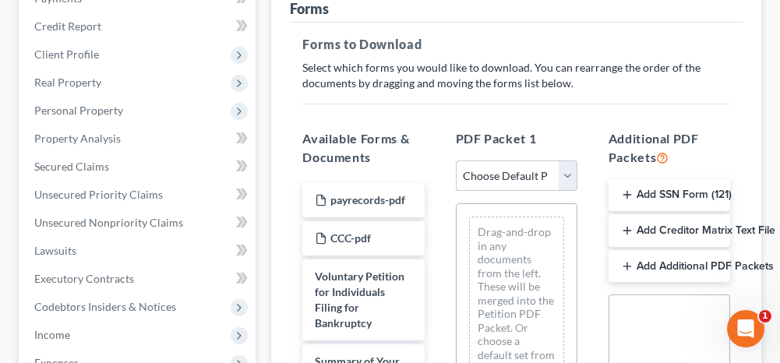
click at [521, 166] on select "Choose Default Petition PDF Packet Complete Bankruptcy Petition (all forms and …" at bounding box center [517, 175] width 122 height 31
select select "2"
click at [456, 160] on select "Choose Default Petition PDF Packet Complete Bankruptcy Petition (all forms and …" at bounding box center [517, 175] width 122 height 31
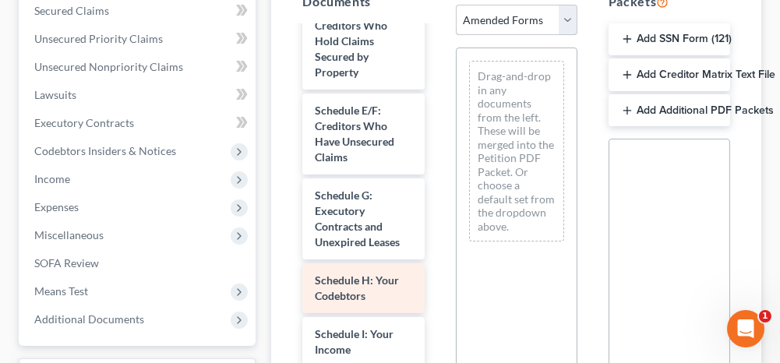
scroll to position [389, 0]
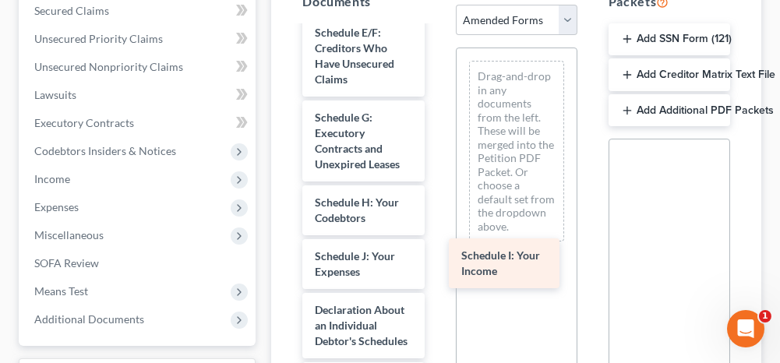
drag, startPoint x: 367, startPoint y: 273, endPoint x: 552, endPoint y: 245, distance: 187.6
click at [436, 245] on div "Schedule I: Your Income Voluntary Petition for Individuals Filing for Bankruptc…" at bounding box center [363, 272] width 146 height 1268
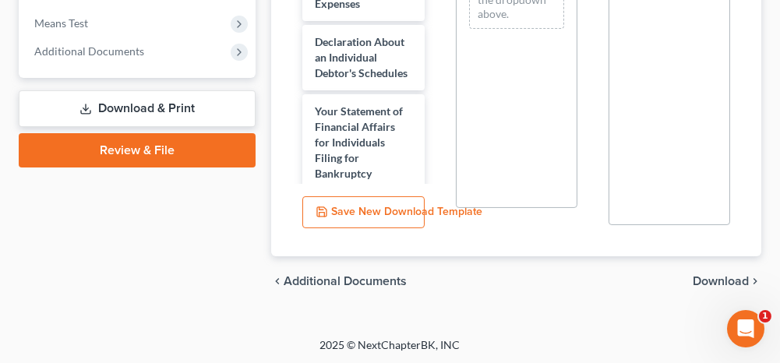
click at [719, 280] on span "Download" at bounding box center [720, 281] width 56 height 12
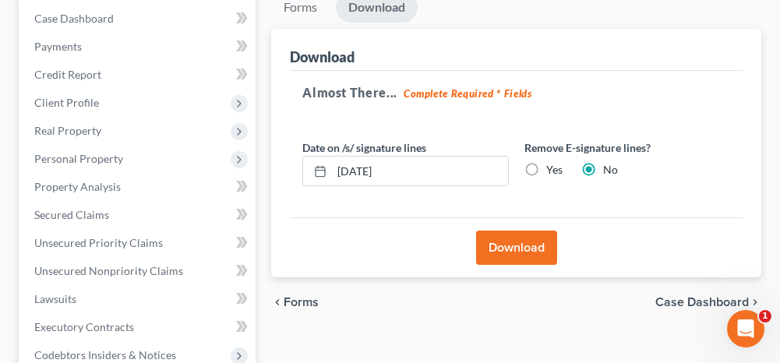
scroll to position [206, 0]
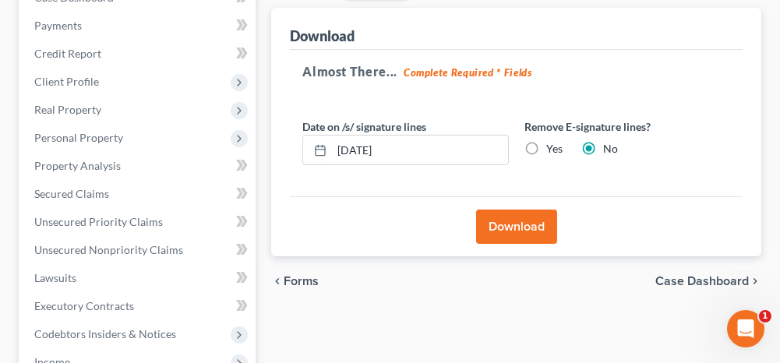
click at [529, 229] on button "Download" at bounding box center [516, 227] width 81 height 34
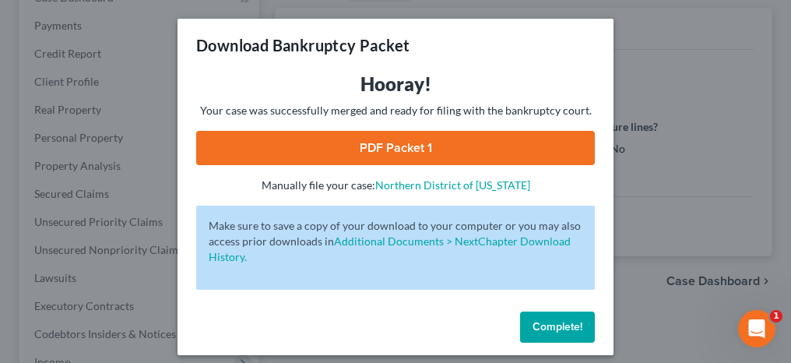
click at [685, 156] on div "Download Bankruptcy Packet Hooray! Your case was successfully merged and ready …" at bounding box center [395, 181] width 791 height 363
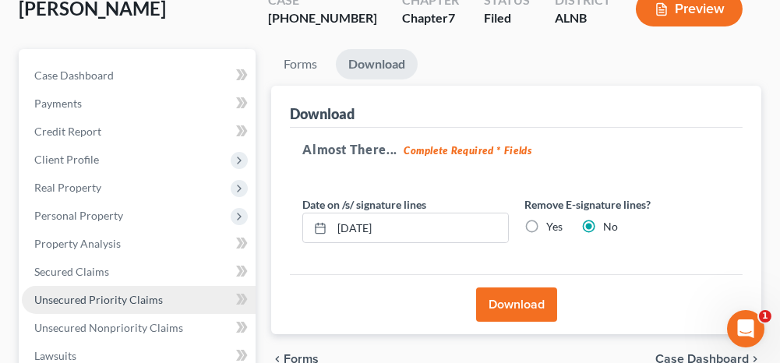
scroll to position [0, 0]
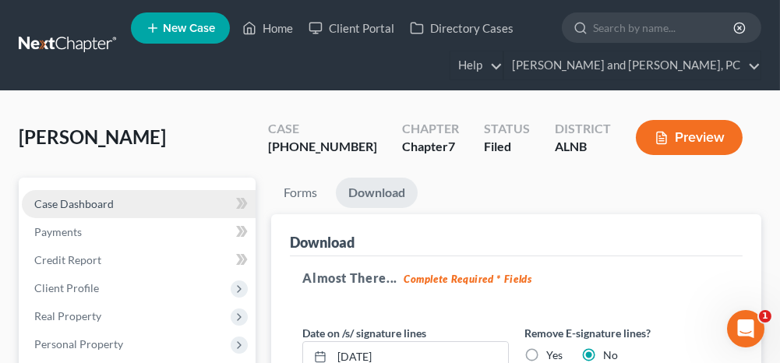
click at [125, 199] on link "Case Dashboard" at bounding box center [139, 204] width 234 height 28
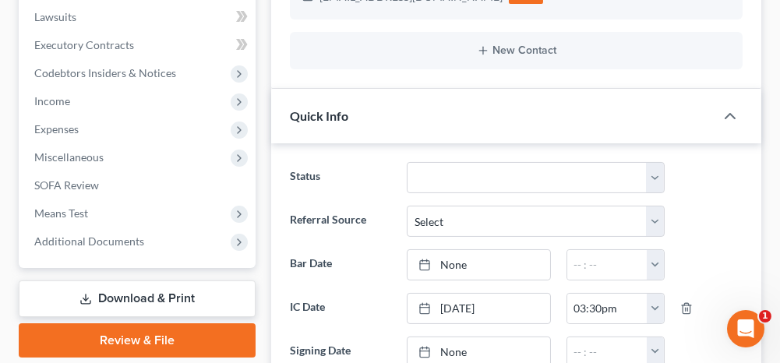
scroll to position [467, 0]
click at [171, 294] on link "Download & Print" at bounding box center [137, 298] width 237 height 37
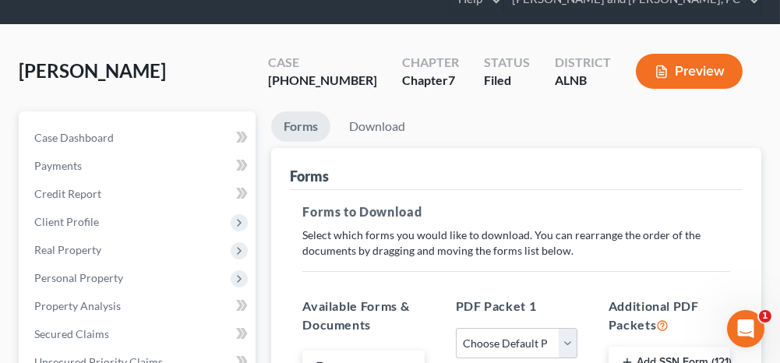
scroll to position [312, 0]
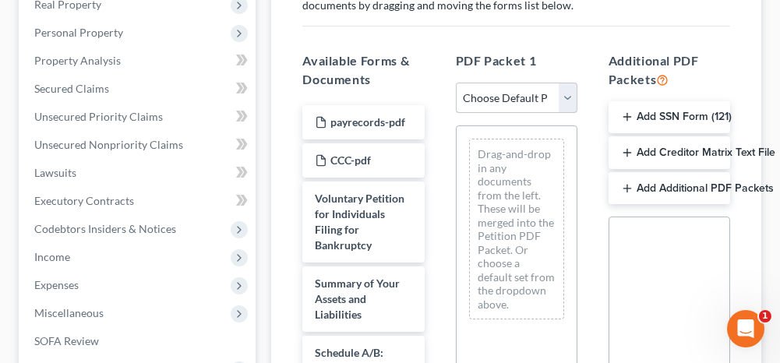
click at [500, 91] on select "Choose Default Petition PDF Packet Complete Bankruptcy Petition (all forms and …" at bounding box center [517, 98] width 122 height 31
select select "2"
click at [456, 83] on select "Choose Default Petition PDF Packet Complete Bankruptcy Petition (all forms and …" at bounding box center [517, 98] width 122 height 31
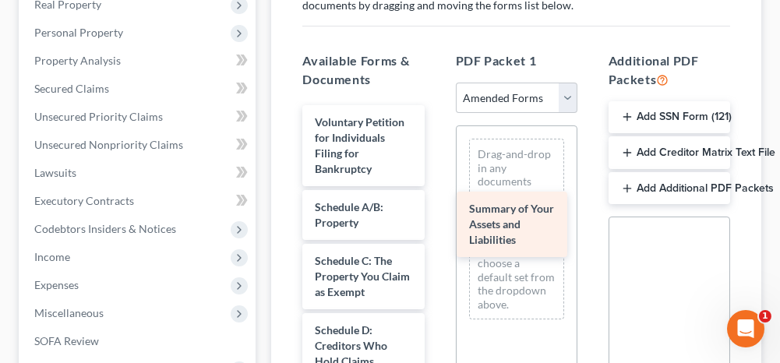
drag, startPoint x: 355, startPoint y: 233, endPoint x: 488, endPoint y: 238, distance: 132.5
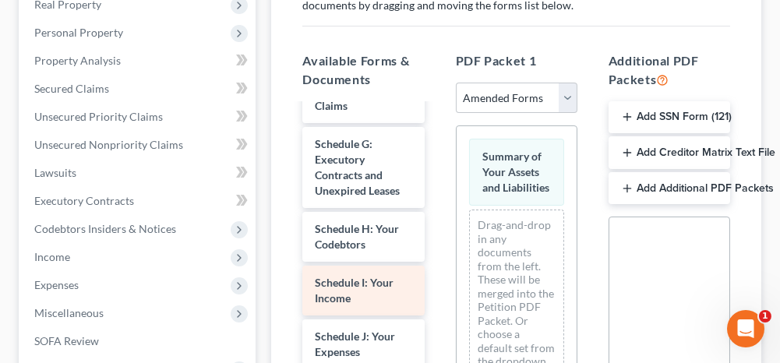
scroll to position [389, 0]
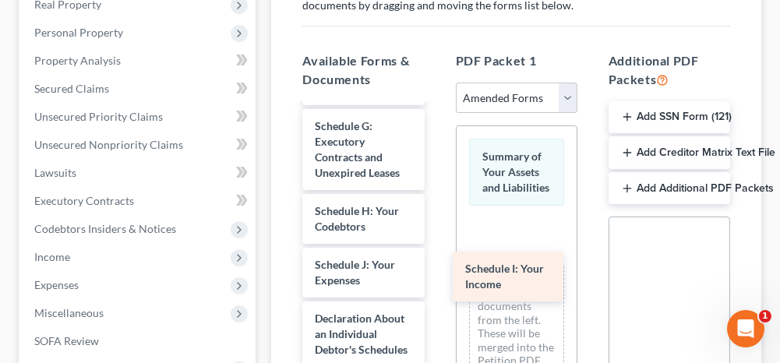
drag, startPoint x: 346, startPoint y: 288, endPoint x: 515, endPoint y: 272, distance: 169.8
click at [436, 273] on div "Schedule I: Your Income Voluntary Petition for Individuals Filing for Bankruptc…" at bounding box center [363, 315] width 146 height 1199
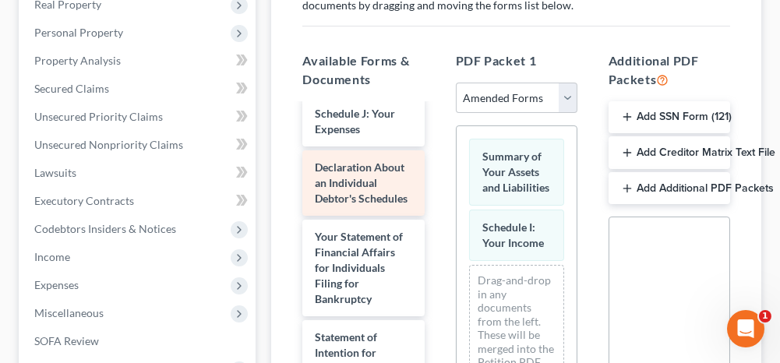
scroll to position [545, 0]
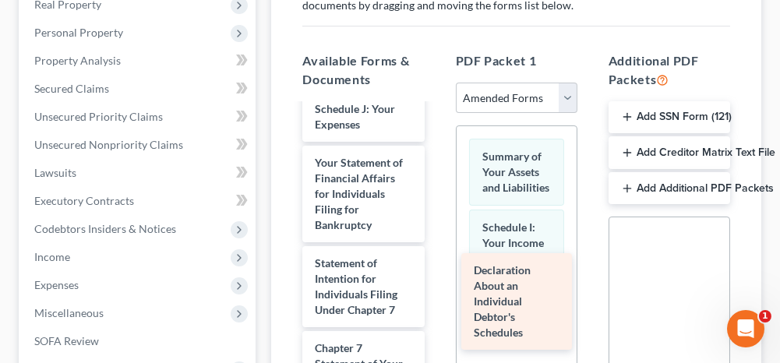
drag, startPoint x: 340, startPoint y: 229, endPoint x: 515, endPoint y: 331, distance: 202.1
click at [436, 331] on div "Declaration About an Individual Debtor's Schedules Voluntary Petition for Indiv…" at bounding box center [363, 124] width 146 height 1129
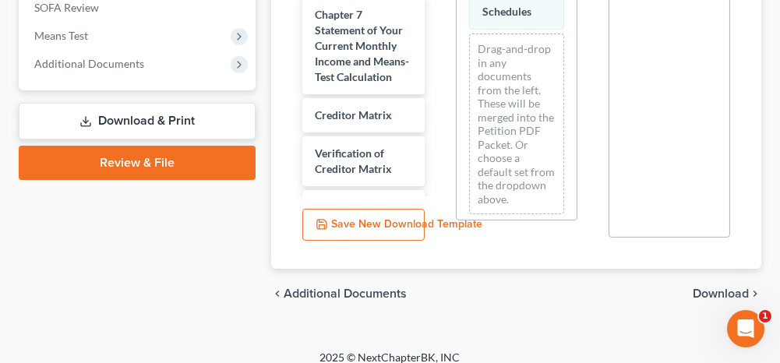
scroll to position [657, 0]
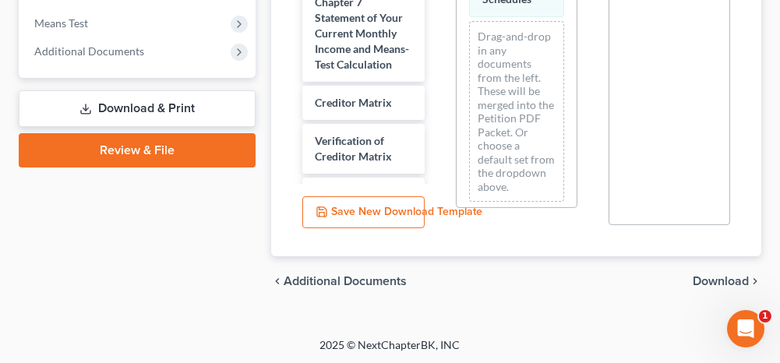
click at [708, 280] on span "Download" at bounding box center [720, 281] width 56 height 12
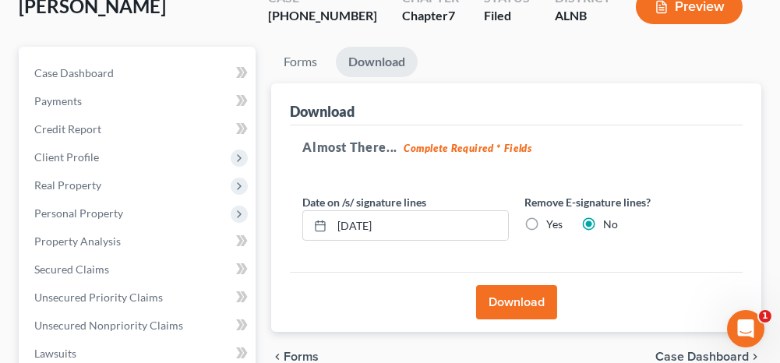
scroll to position [129, 0]
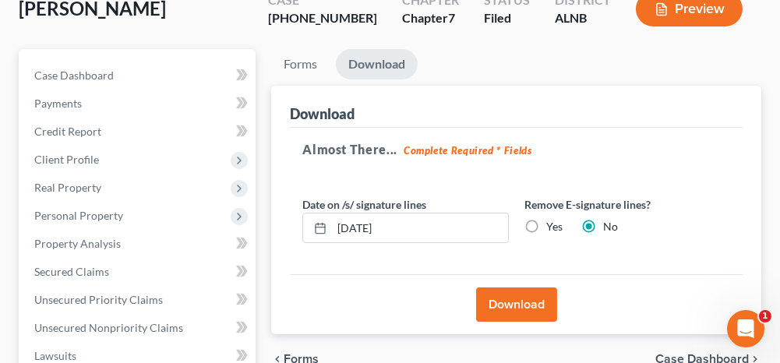
click at [521, 305] on button "Download" at bounding box center [516, 304] width 81 height 34
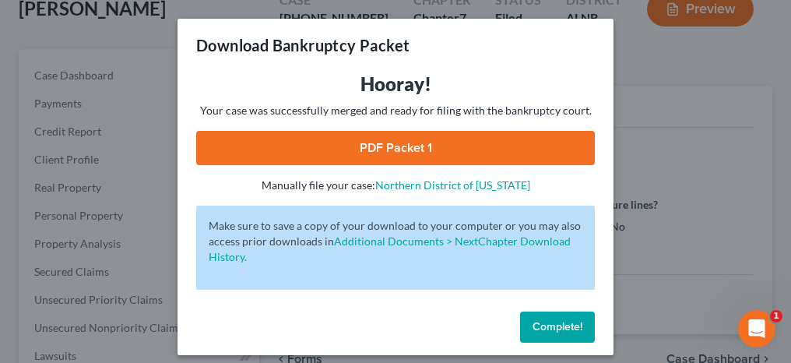
click at [385, 149] on link "PDF Packet 1" at bounding box center [395, 148] width 399 height 34
click at [556, 333] on button "Complete!" at bounding box center [557, 327] width 75 height 31
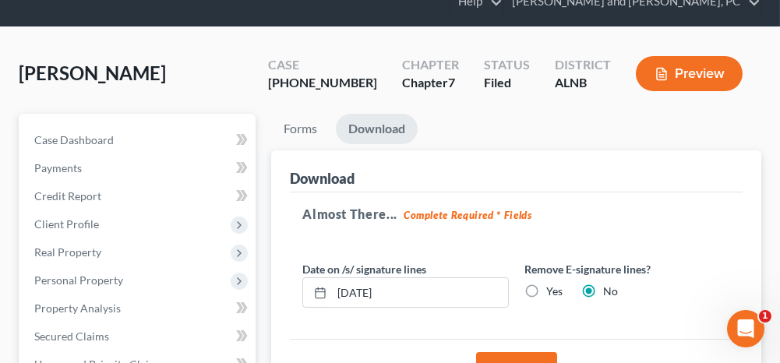
scroll to position [0, 0]
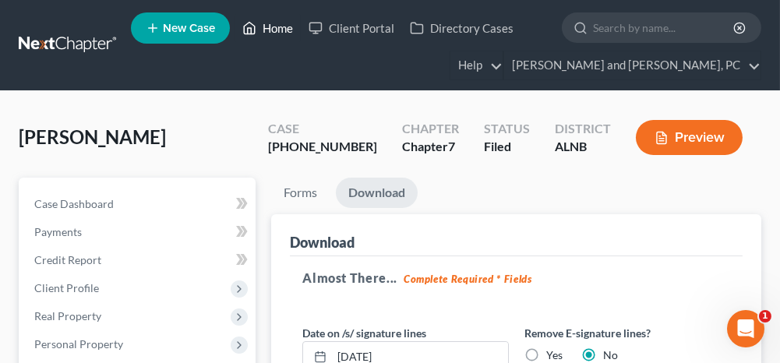
click at [276, 25] on link "Home" at bounding box center [267, 28] width 66 height 28
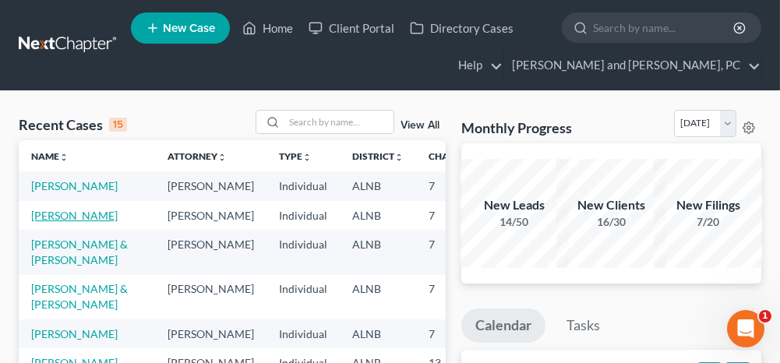
click at [49, 222] on link "[PERSON_NAME]" at bounding box center [74, 215] width 86 height 13
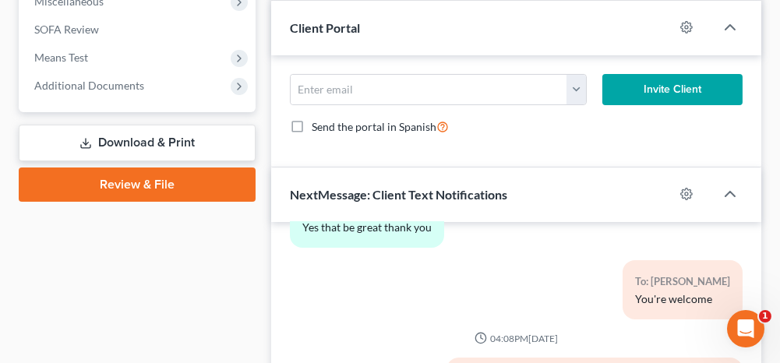
scroll to position [545, 0]
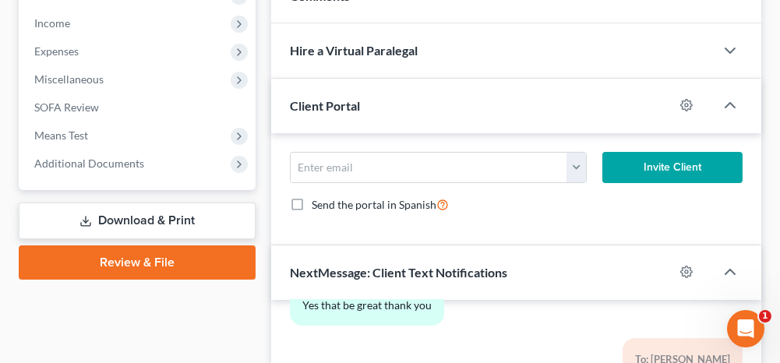
click at [158, 217] on link "Download & Print" at bounding box center [137, 221] width 237 height 37
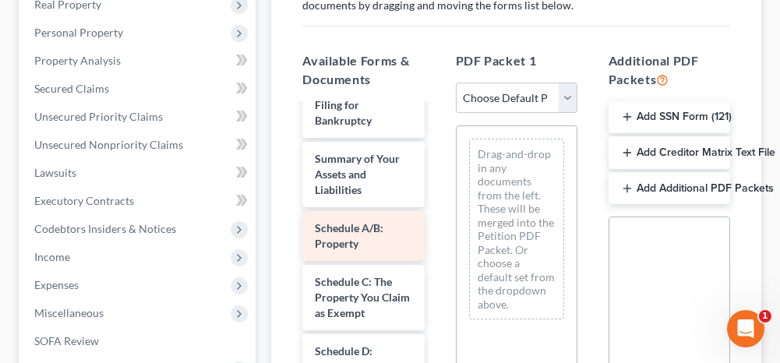
scroll to position [234, 0]
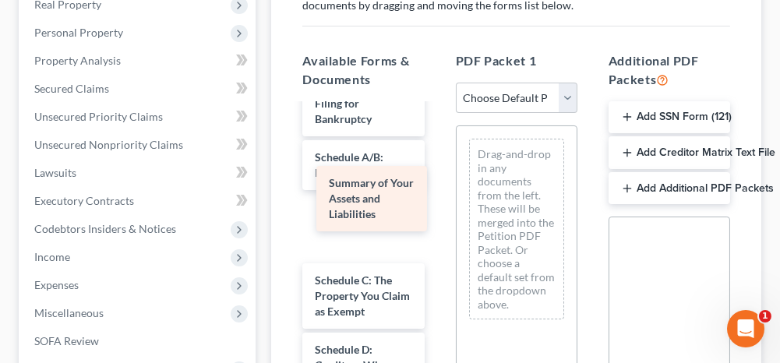
drag, startPoint x: 359, startPoint y: 205, endPoint x: 373, endPoint y: 203, distance: 14.2
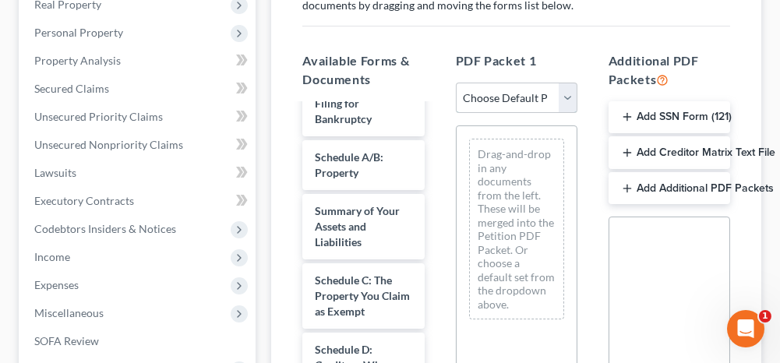
drag, startPoint x: 491, startPoint y: 97, endPoint x: 489, endPoint y: 110, distance: 13.3
click at [491, 97] on select "Choose Default Petition PDF Packet Complete Bankruptcy Petition (all forms and …" at bounding box center [517, 98] width 122 height 31
select select "2"
click at [456, 83] on select "Choose Default Petition PDF Packet Complete Bankruptcy Petition (all forms and …" at bounding box center [517, 98] width 122 height 31
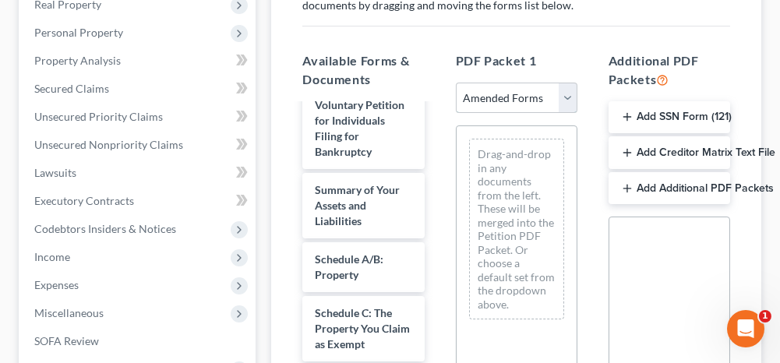
scroll to position [0, 0]
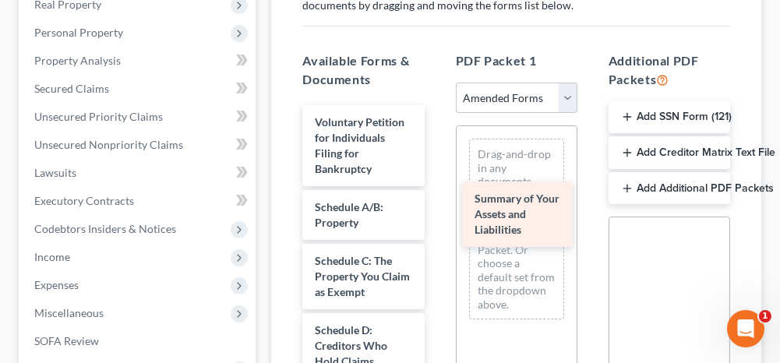
drag, startPoint x: 354, startPoint y: 222, endPoint x: 523, endPoint y: 212, distance: 169.3
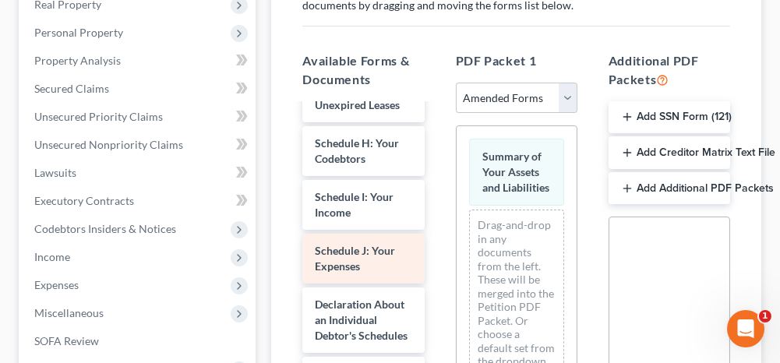
scroll to position [467, 0]
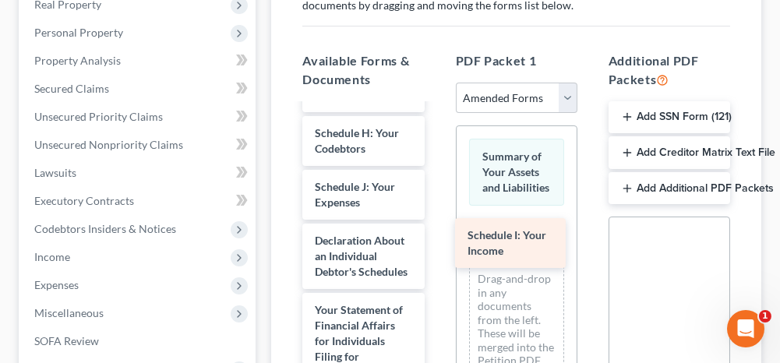
drag, startPoint x: 347, startPoint y: 215, endPoint x: 500, endPoint y: 250, distance: 156.6
click at [436, 250] on div "Schedule I: Your Income Voluntary Petition for Individuals Filing for Bankruptc…" at bounding box center [363, 237] width 146 height 1199
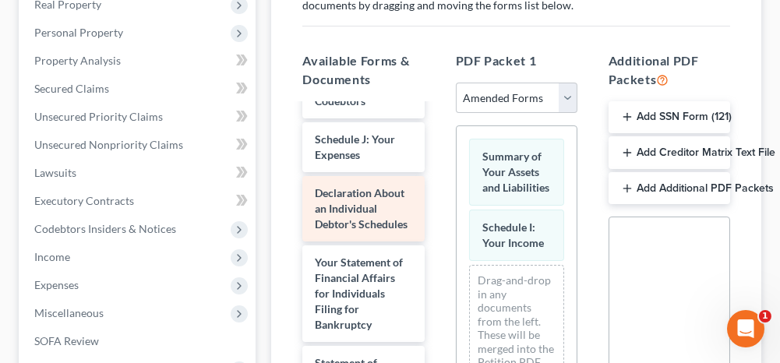
scroll to position [545, 0]
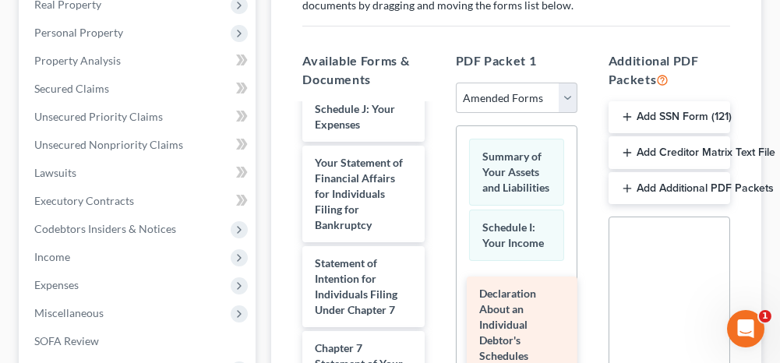
drag, startPoint x: 356, startPoint y: 215, endPoint x: 520, endPoint y: 333, distance: 202.6
click at [436, 333] on div "Declaration About an Individual Debtor's Schedules Voluntary Petition for Indiv…" at bounding box center [363, 124] width 146 height 1129
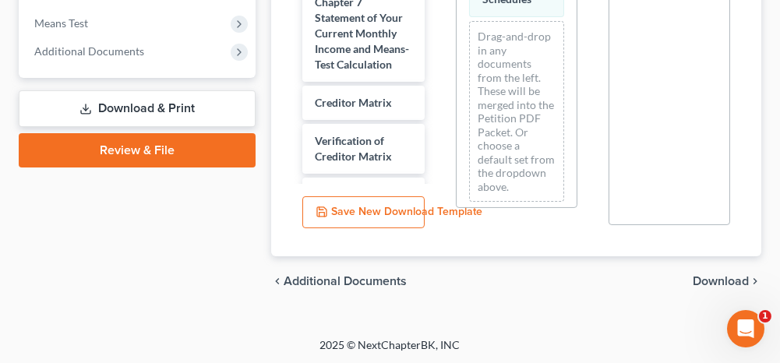
click at [710, 278] on span "Download" at bounding box center [720, 281] width 56 height 12
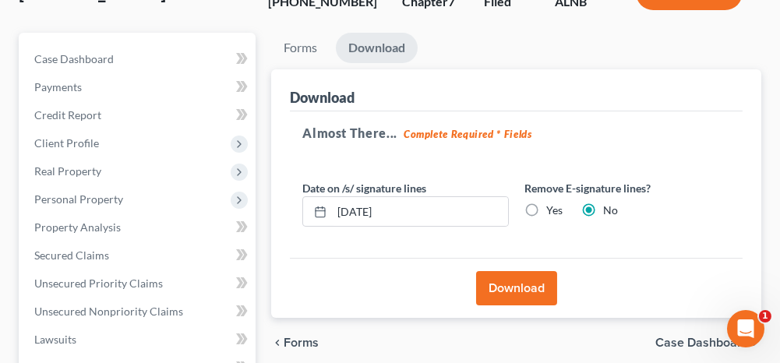
scroll to position [129, 0]
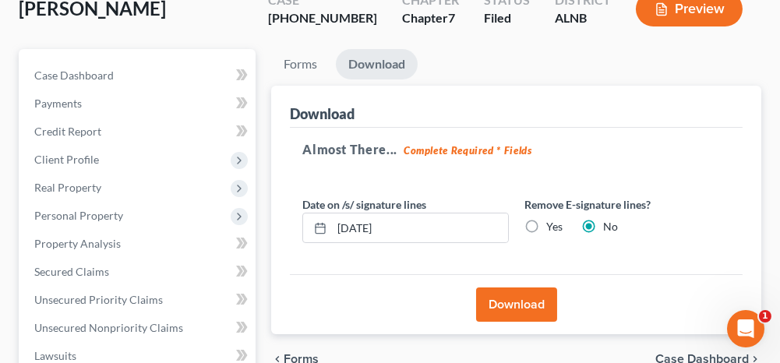
click at [506, 296] on button "Download" at bounding box center [516, 304] width 81 height 34
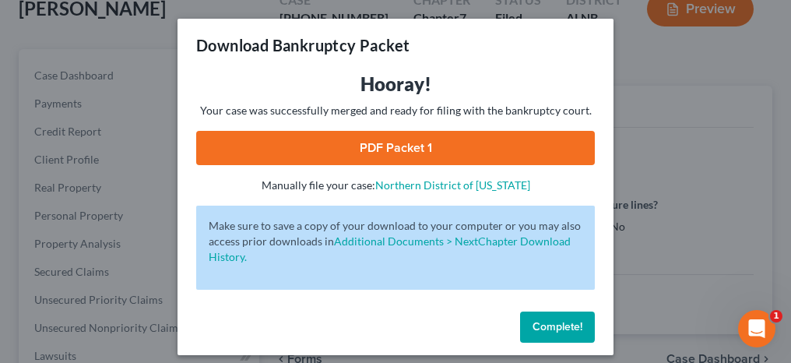
click at [389, 137] on link "PDF Packet 1" at bounding box center [395, 148] width 399 height 34
click at [556, 330] on span "Complete!" at bounding box center [558, 326] width 50 height 13
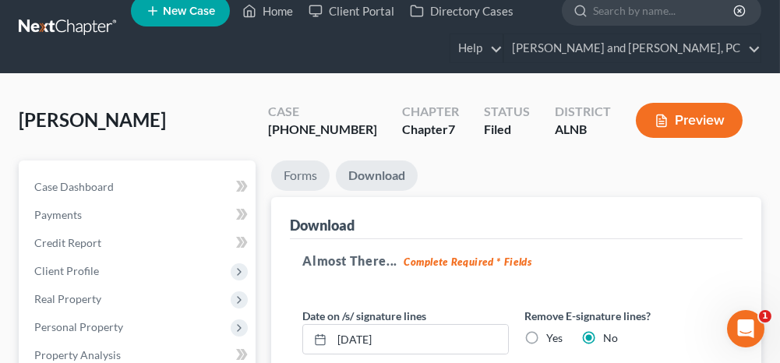
scroll to position [0, 0]
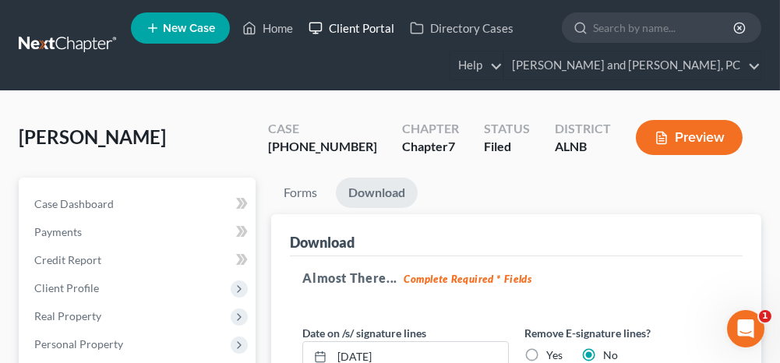
drag, startPoint x: 354, startPoint y: 27, endPoint x: 350, endPoint y: 49, distance: 22.2
click at [354, 27] on link "Client Portal" at bounding box center [351, 28] width 101 height 28
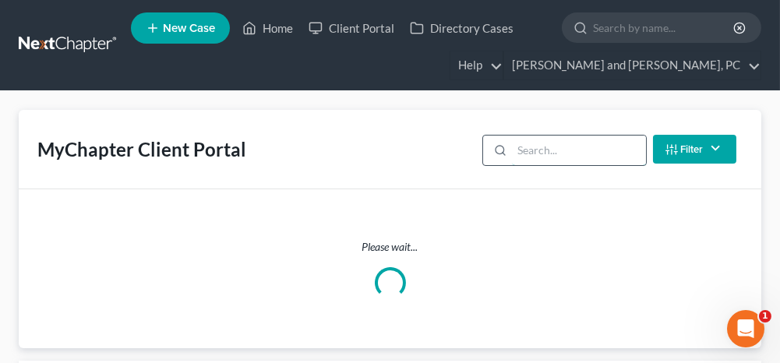
click at [597, 154] on input "search" at bounding box center [578, 151] width 133 height 30
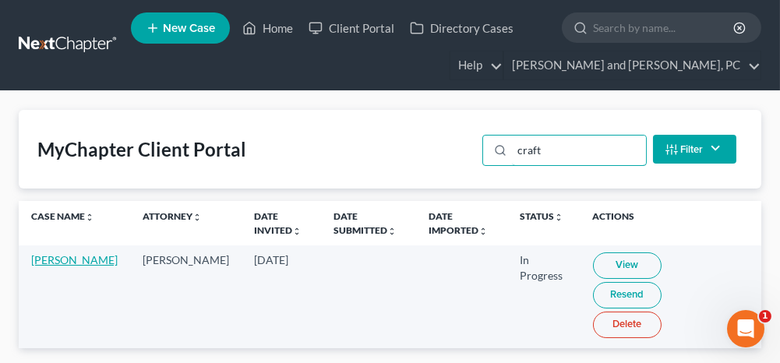
type input "craft"
click at [47, 259] on link "[PERSON_NAME]" at bounding box center [74, 259] width 86 height 13
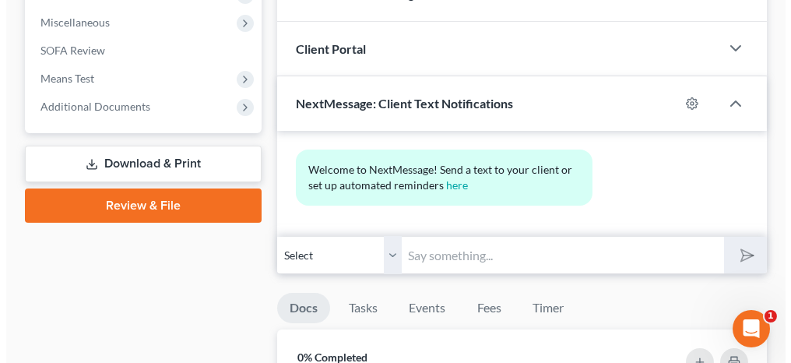
scroll to position [623, 0]
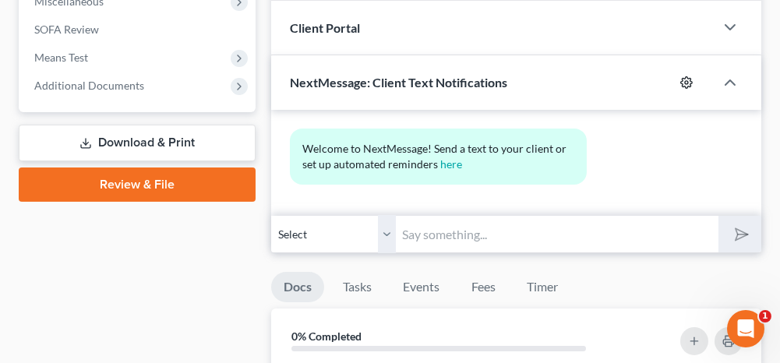
click at [684, 76] on icon "button" at bounding box center [687, 82] width 12 height 12
select select "1"
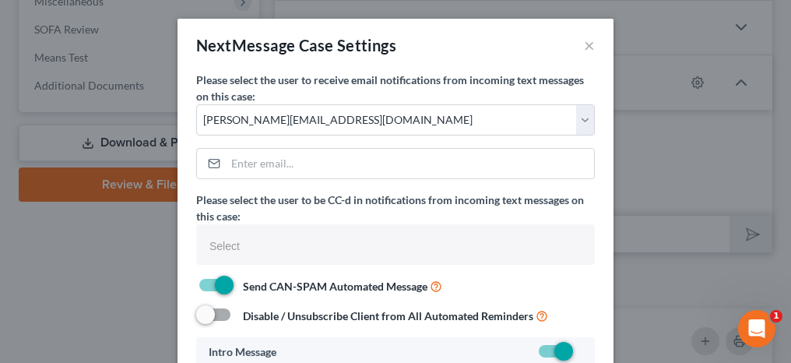
select select
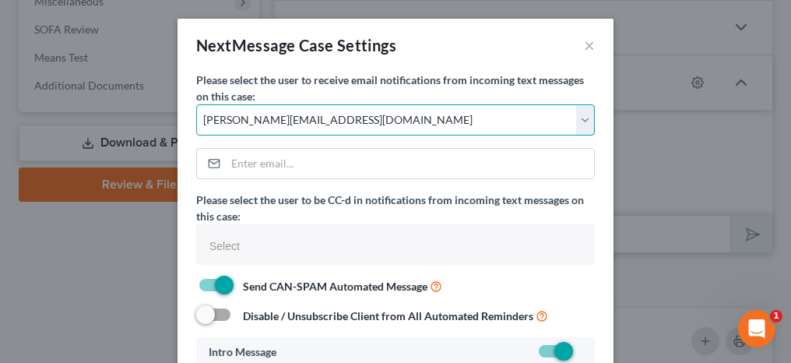
drag, startPoint x: 227, startPoint y: 120, endPoint x: 229, endPoint y: 136, distance: 16.5
click at [227, 120] on select "Select [PERSON_NAME][EMAIL_ADDRESS][DOMAIN_NAME] [PERSON_NAME][EMAIL_ADDRESS][D…" at bounding box center [395, 119] width 399 height 31
click at [196, 104] on select "Select [PERSON_NAME][EMAIL_ADDRESS][DOMAIN_NAME] [PERSON_NAME][EMAIL_ADDRESS][D…" at bounding box center [395, 119] width 399 height 31
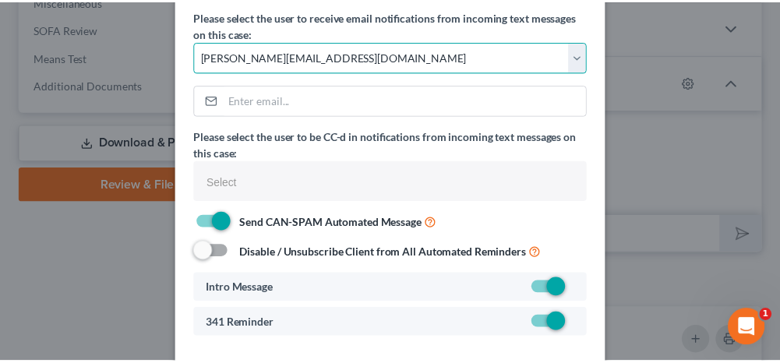
scroll to position [126, 0]
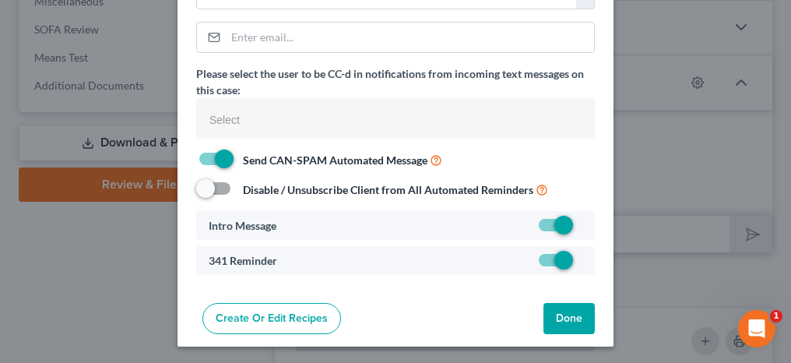
click at [553, 312] on button "Done" at bounding box center [569, 318] width 51 height 31
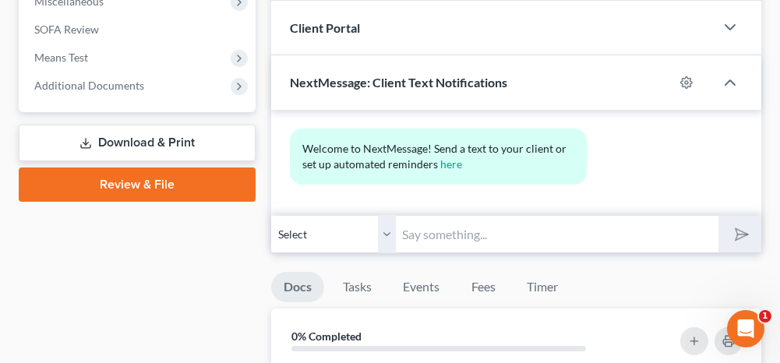
drag, startPoint x: 541, startPoint y: 231, endPoint x: 400, endPoint y: 199, distance: 144.6
click at [541, 231] on input "text" at bounding box center [557, 234] width 322 height 38
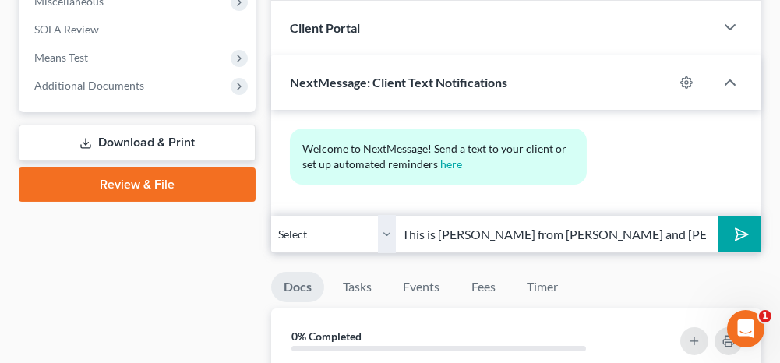
click at [612, 230] on input "This is [PERSON_NAME] from [PERSON_NAME] and [PERSON_NAME]. You can bring that …" at bounding box center [557, 234] width 322 height 38
type input "This is [PERSON_NAME] from [PERSON_NAME] and [PERSON_NAME]. Please let me know …"
click at [745, 228] on polygon "submit" at bounding box center [738, 234] width 19 height 19
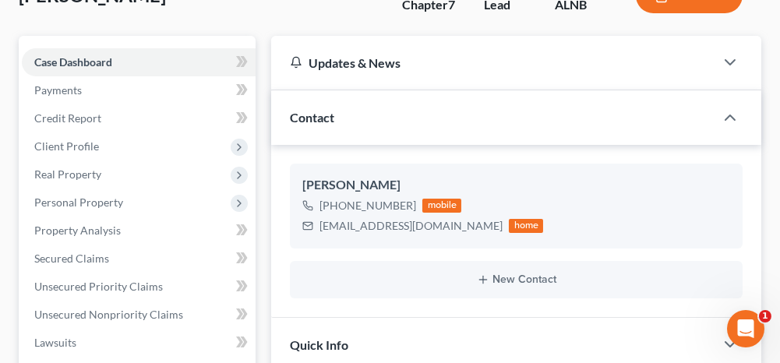
scroll to position [0, 0]
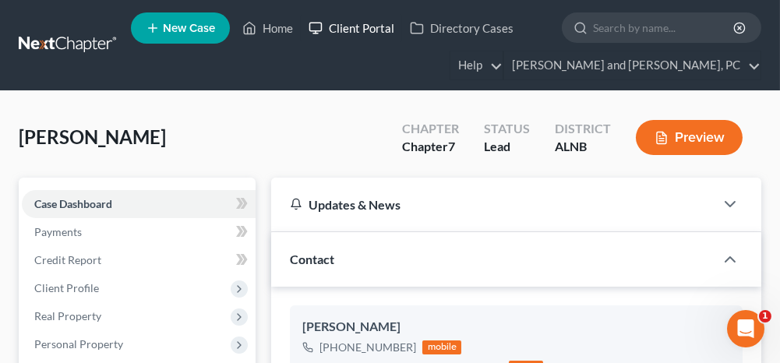
click at [357, 28] on link "Client Portal" at bounding box center [351, 28] width 101 height 28
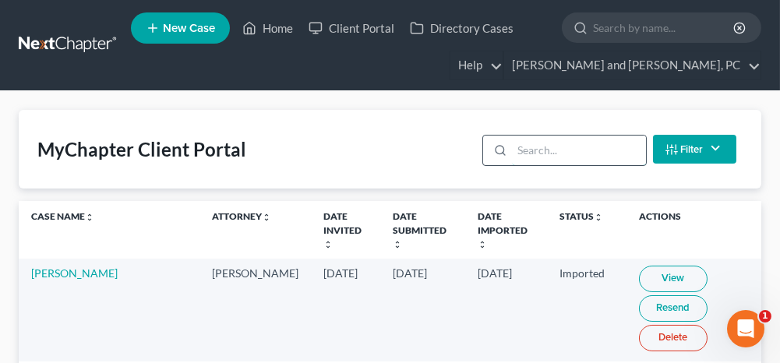
click at [583, 147] on input "search" at bounding box center [578, 151] width 133 height 30
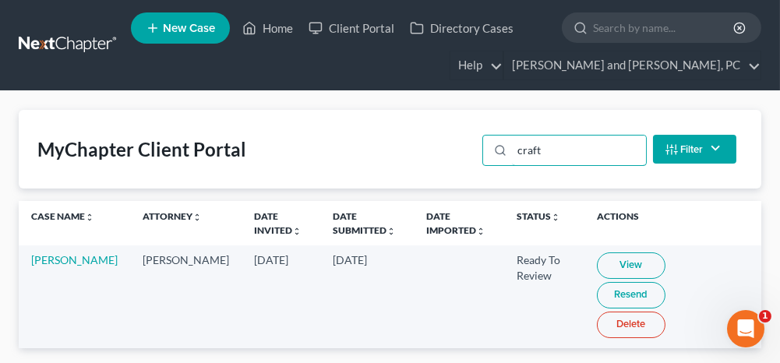
type input "craft"
click at [604, 260] on link "View" at bounding box center [631, 265] width 69 height 26
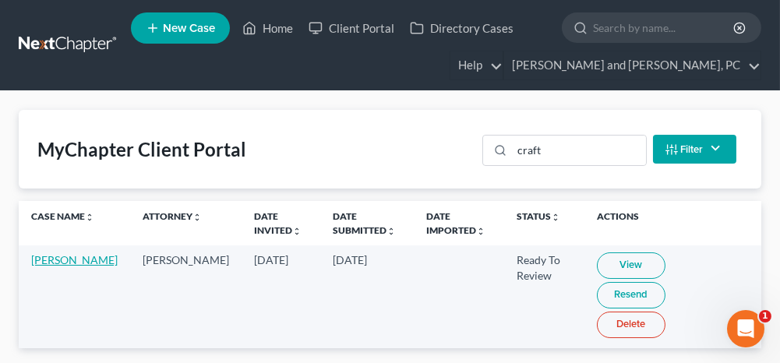
click at [49, 258] on link "[PERSON_NAME]" at bounding box center [74, 259] width 86 height 13
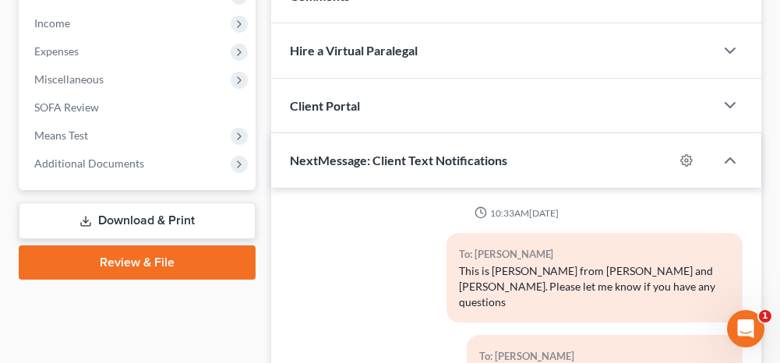
scroll to position [467, 0]
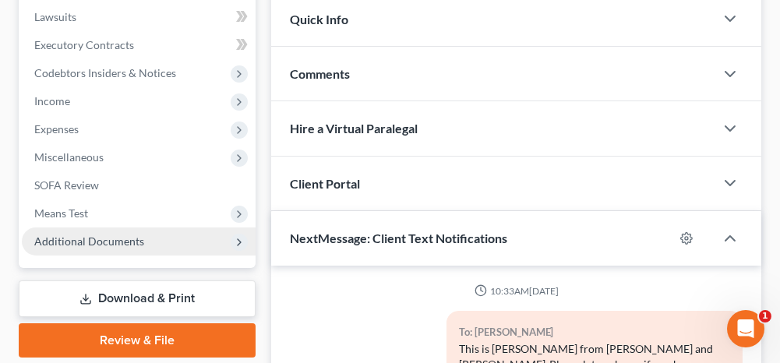
click at [136, 241] on span "Additional Documents" at bounding box center [89, 240] width 110 height 13
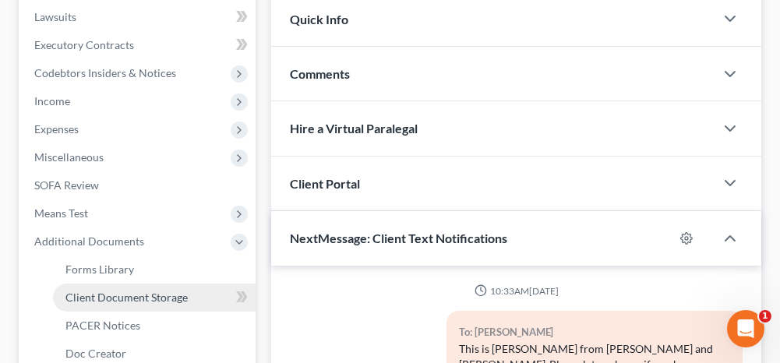
click at [130, 293] on span "Client Document Storage" at bounding box center [126, 297] width 122 height 13
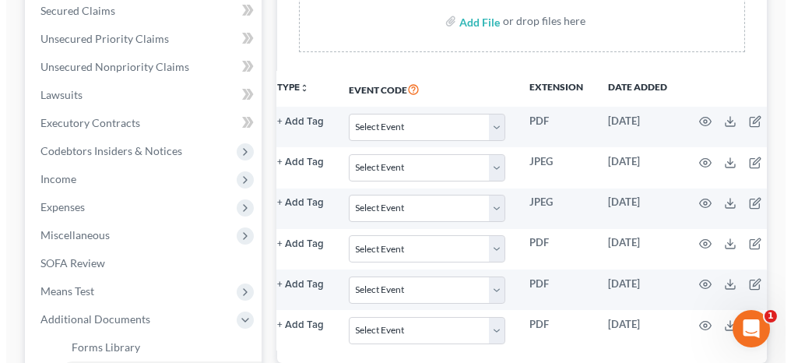
scroll to position [0, 188]
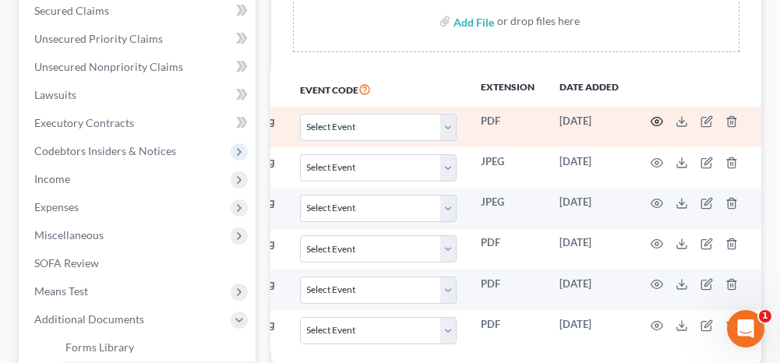
click at [655, 120] on circle "button" at bounding box center [656, 121] width 3 height 3
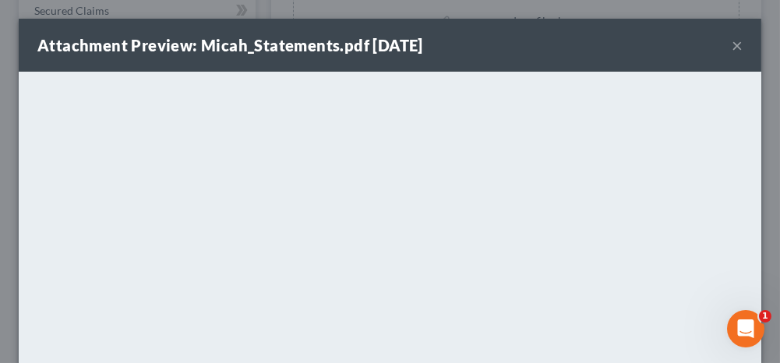
scroll to position [0, 180]
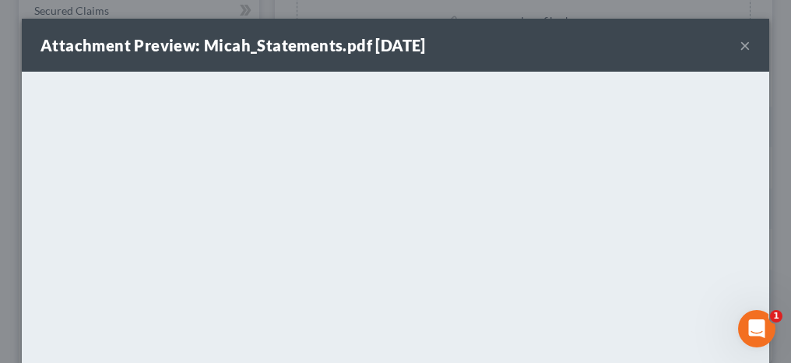
click at [740, 44] on button "×" at bounding box center [745, 45] width 11 height 19
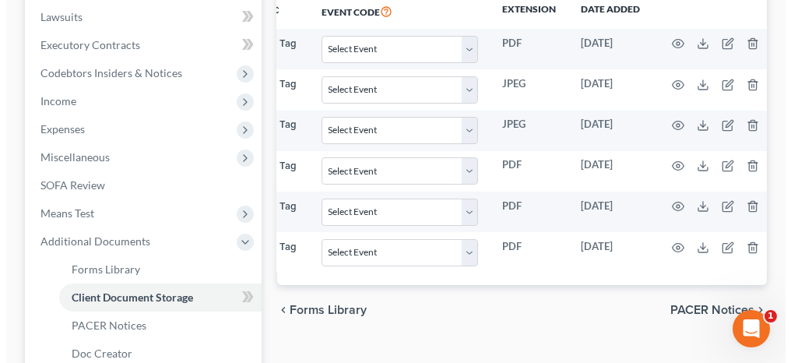
scroll to position [0, 188]
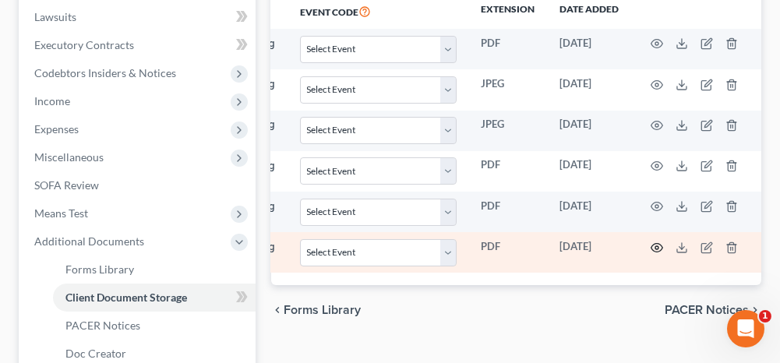
click at [656, 246] on circle "button" at bounding box center [656, 247] width 3 height 3
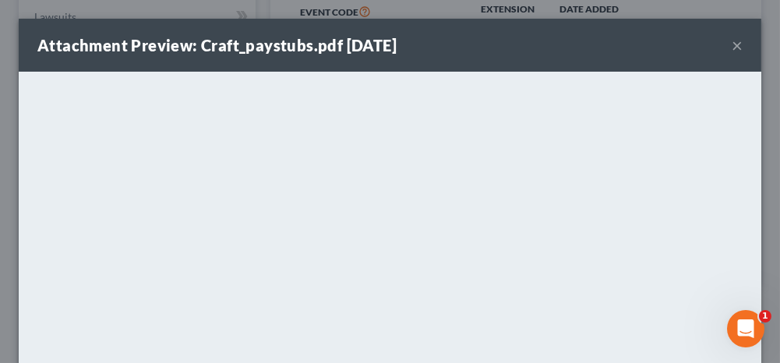
scroll to position [0, 180]
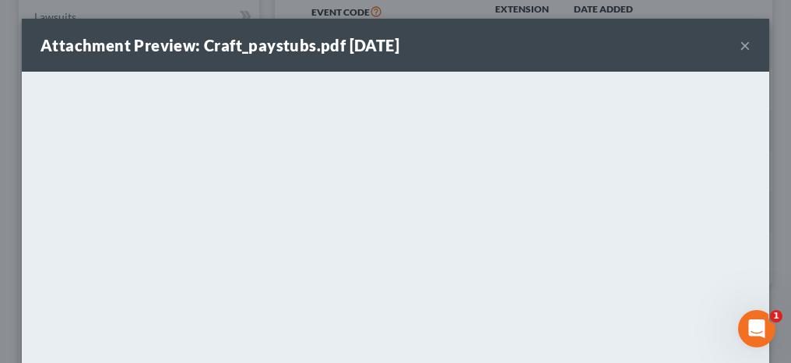
click at [740, 45] on button "×" at bounding box center [745, 45] width 11 height 19
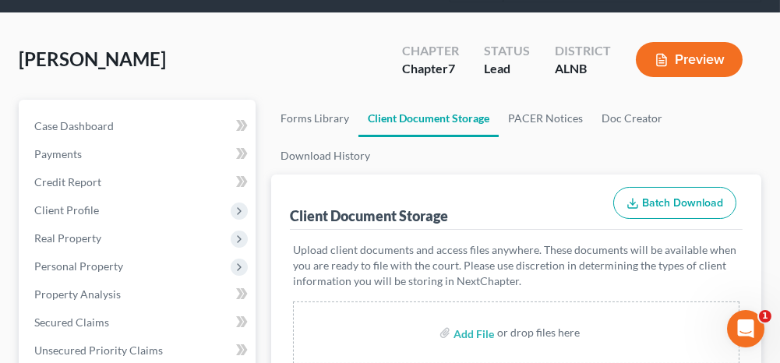
scroll to position [0, 0]
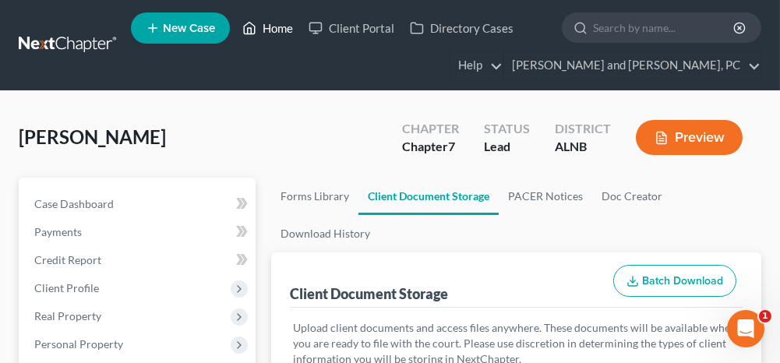
drag, startPoint x: 280, startPoint y: 28, endPoint x: 280, endPoint y: 48, distance: 20.3
click at [280, 28] on link "Home" at bounding box center [267, 28] width 66 height 28
